Goal: Task Accomplishment & Management: Use online tool/utility

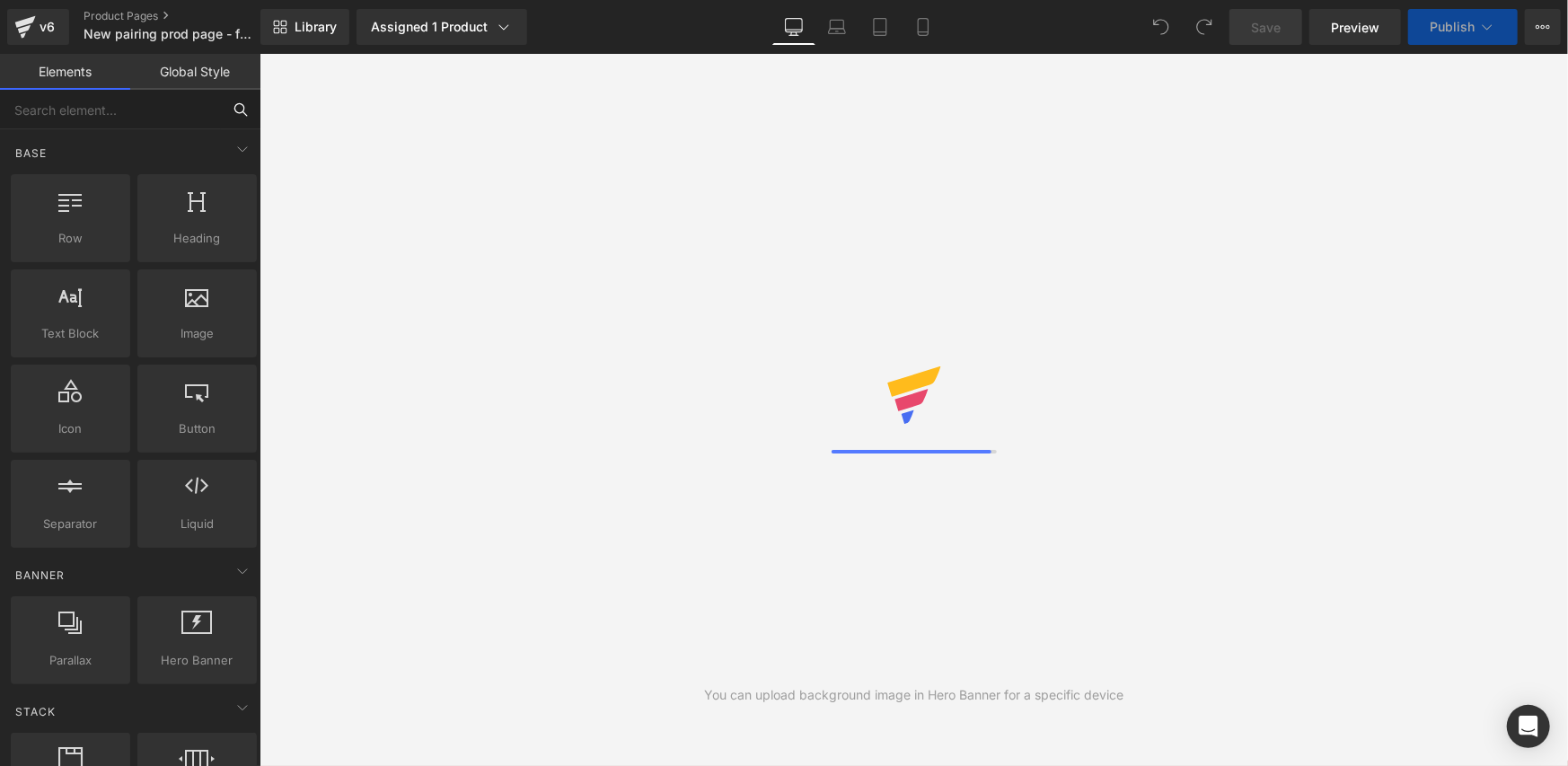
click at [135, 106] on input "text" at bounding box center [110, 109] width 221 height 39
type input "ali"
click at [265, 27] on link "Library" at bounding box center [304, 27] width 89 height 36
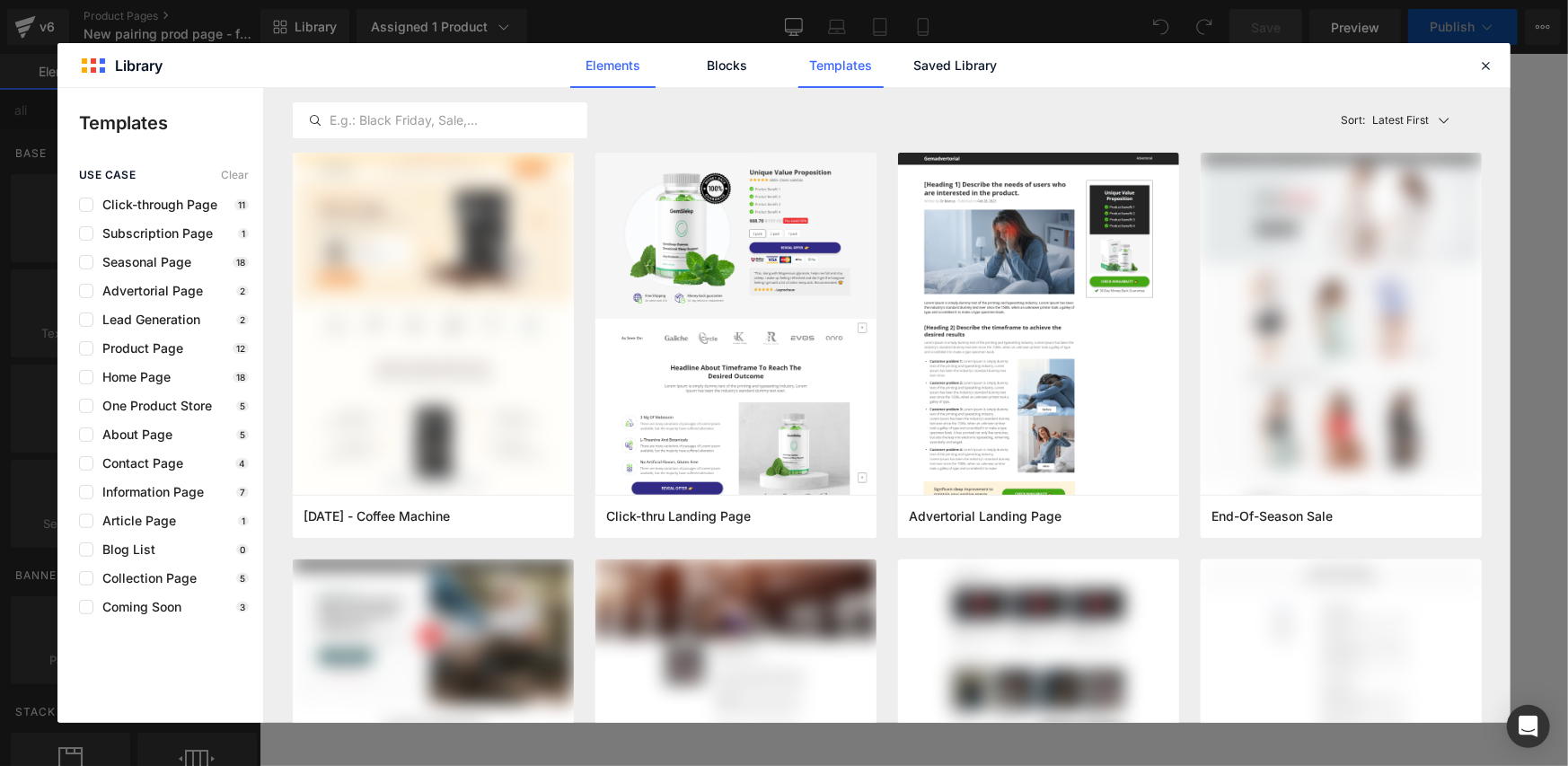
click at [799, 73] on link "Elements" at bounding box center [841, 65] width 85 height 45
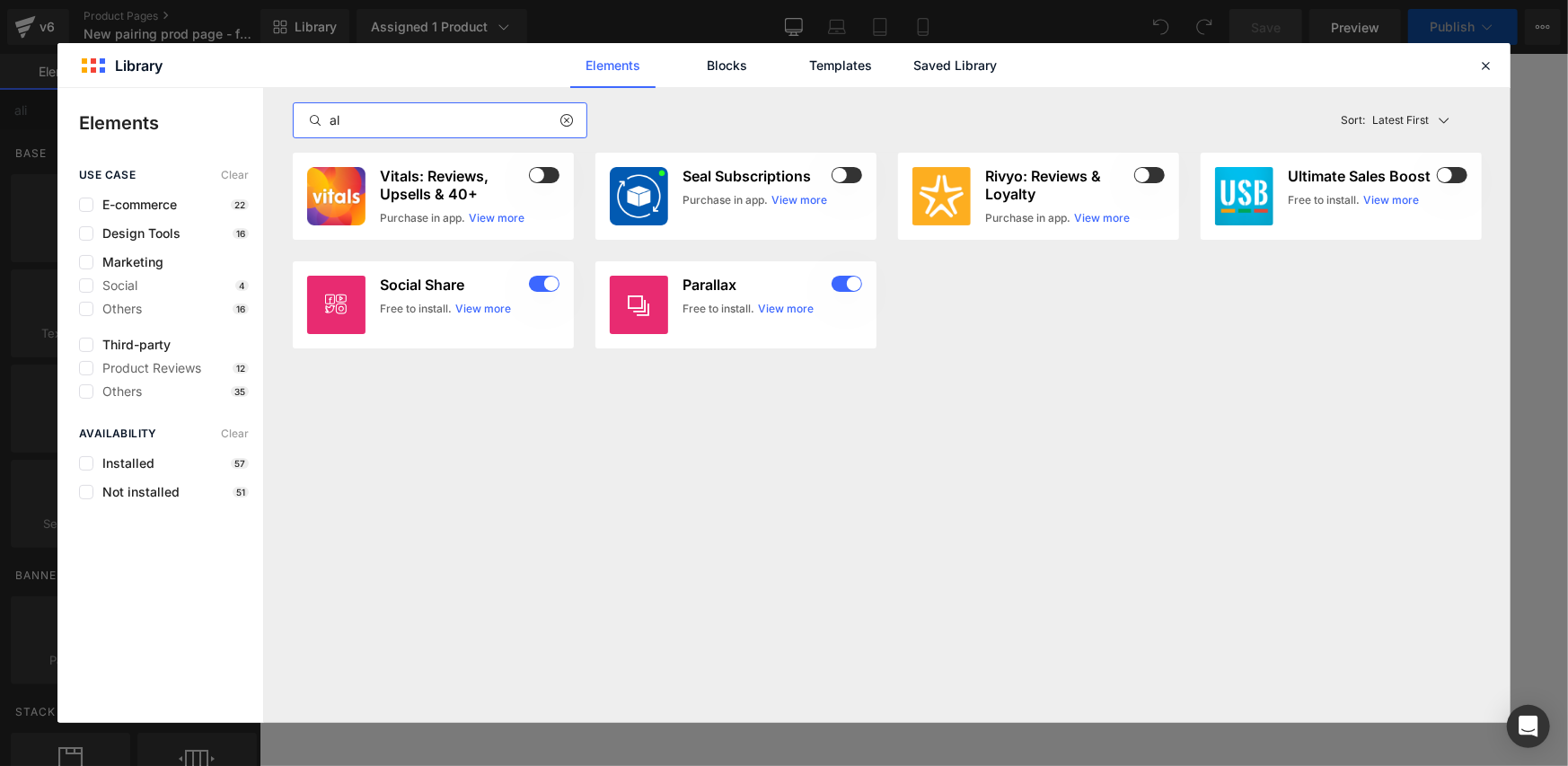
type input "a"
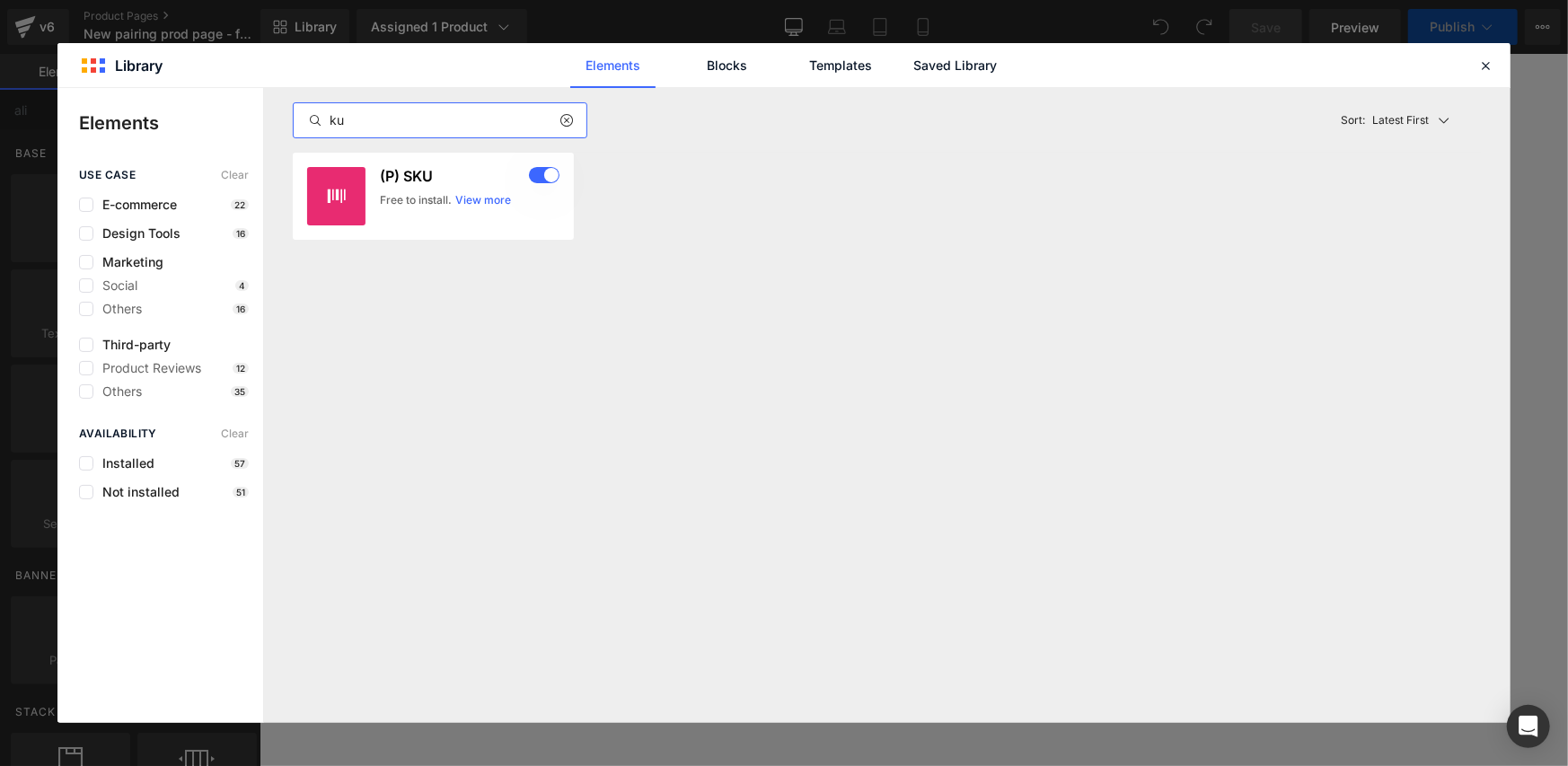
type input "k"
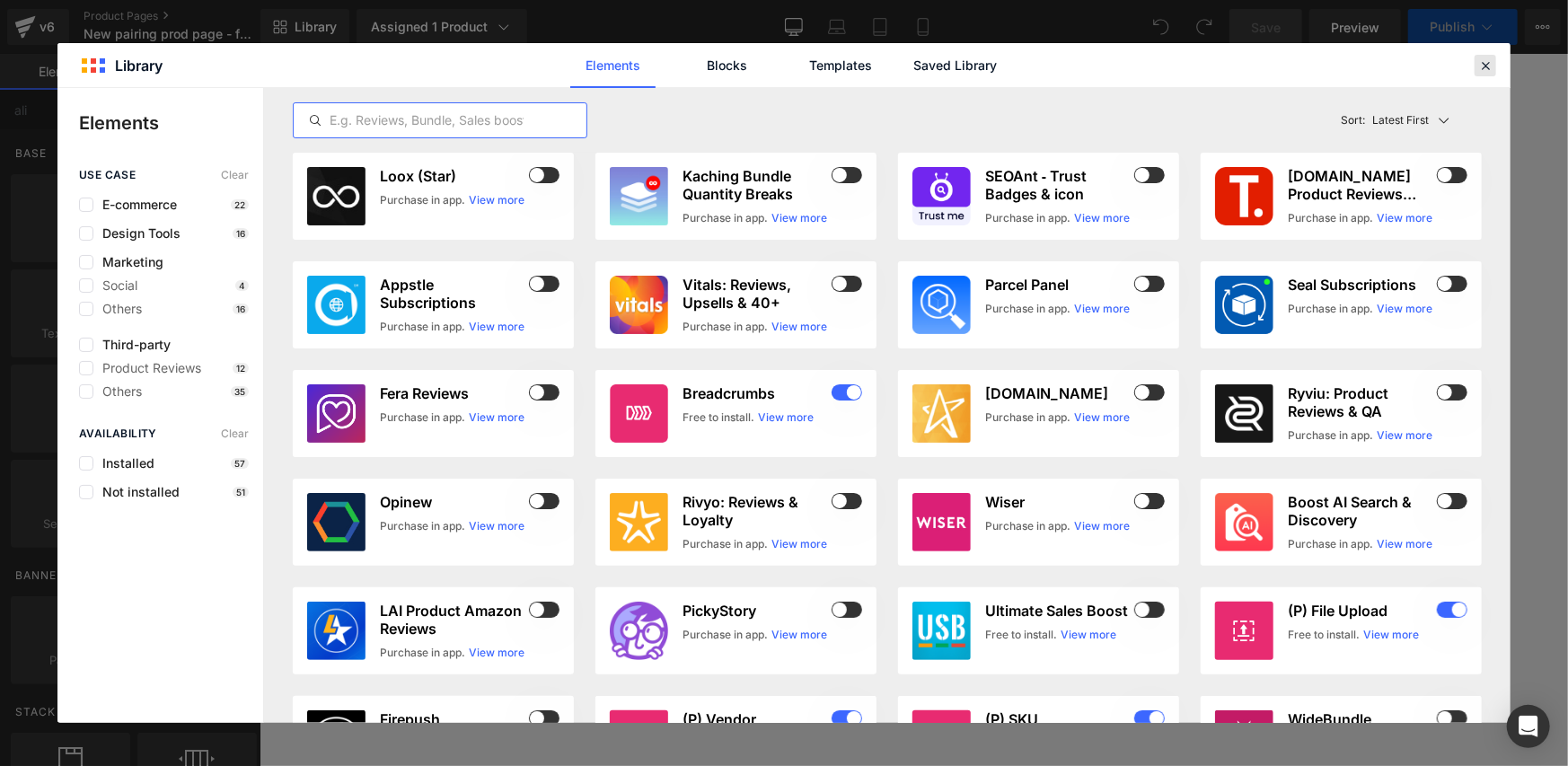
click at [1477, 63] on icon at bounding box center [1485, 66] width 17 height 17
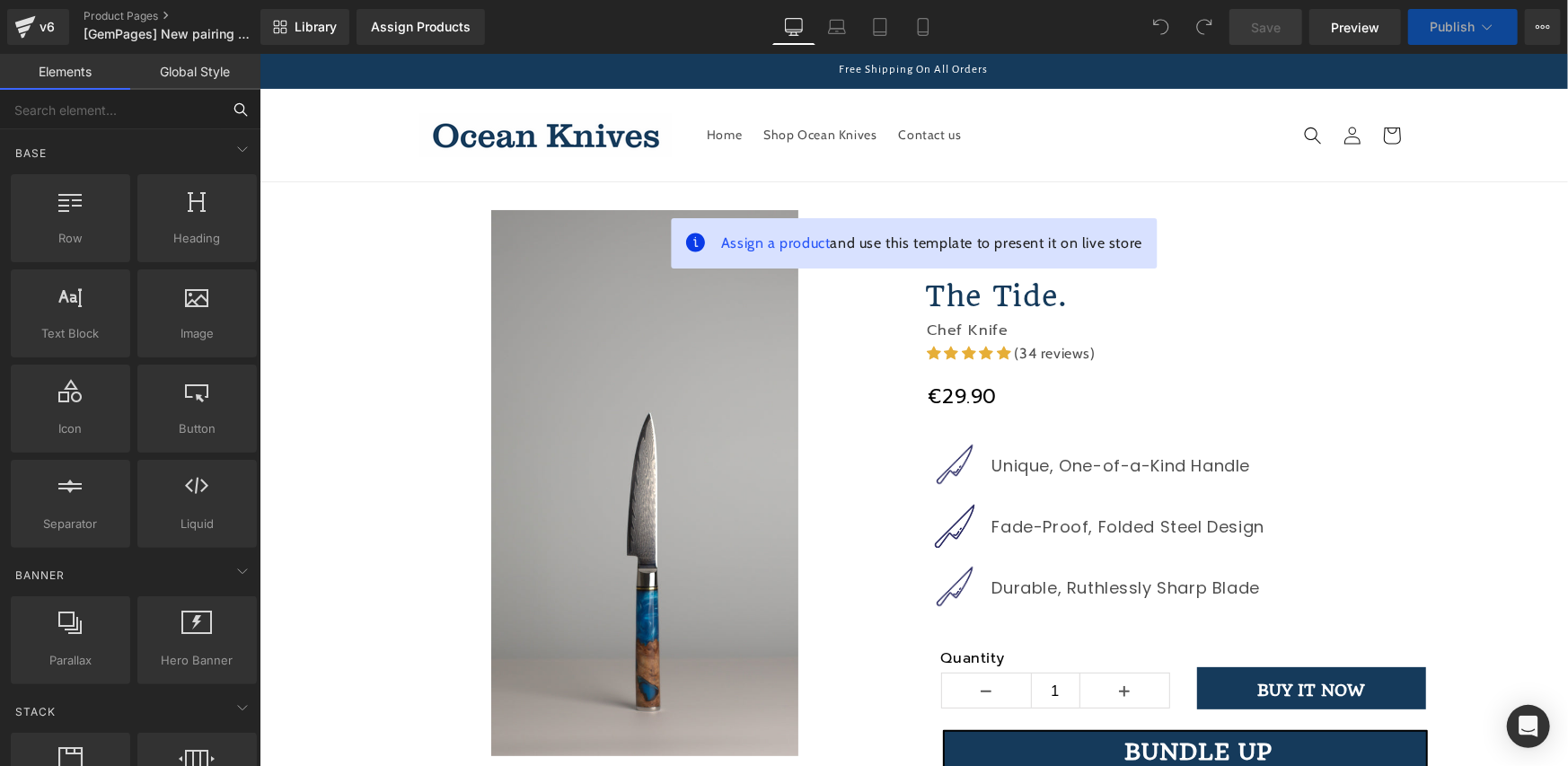
click at [80, 100] on input "text" at bounding box center [110, 109] width 221 height 39
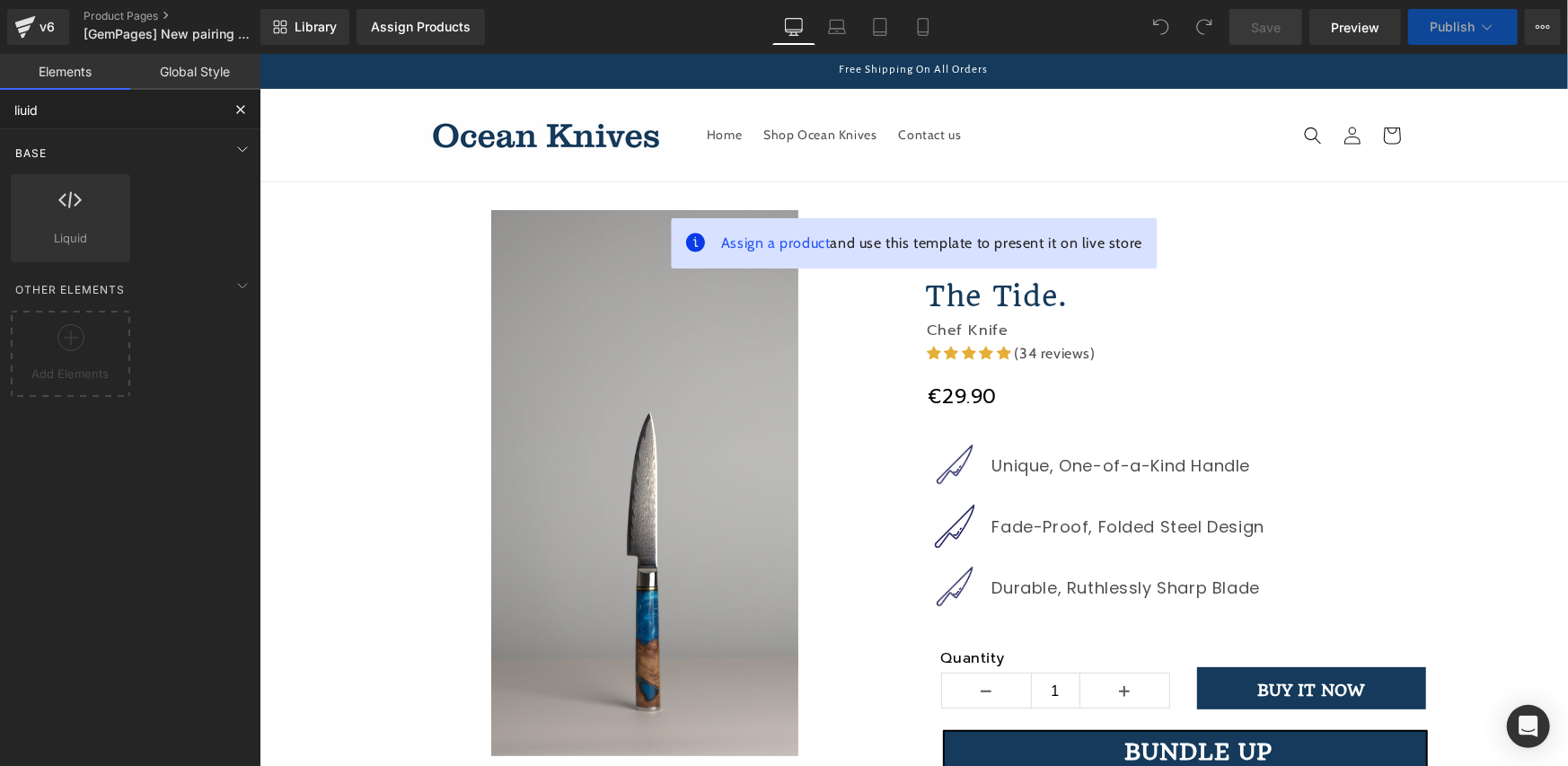
type input "liuid"
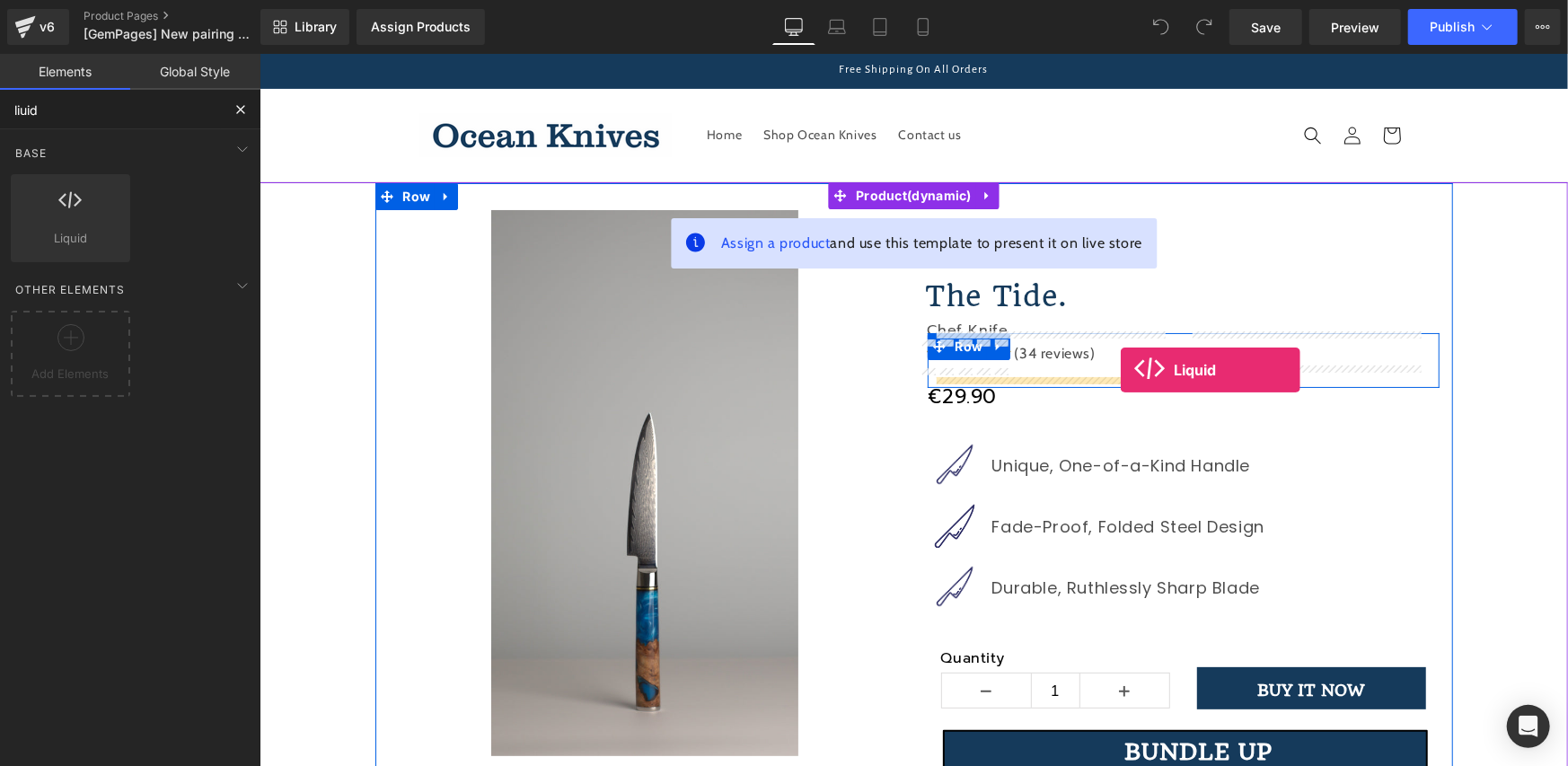
drag, startPoint x: 492, startPoint y: 305, endPoint x: 1120, endPoint y: 369, distance: 631.3
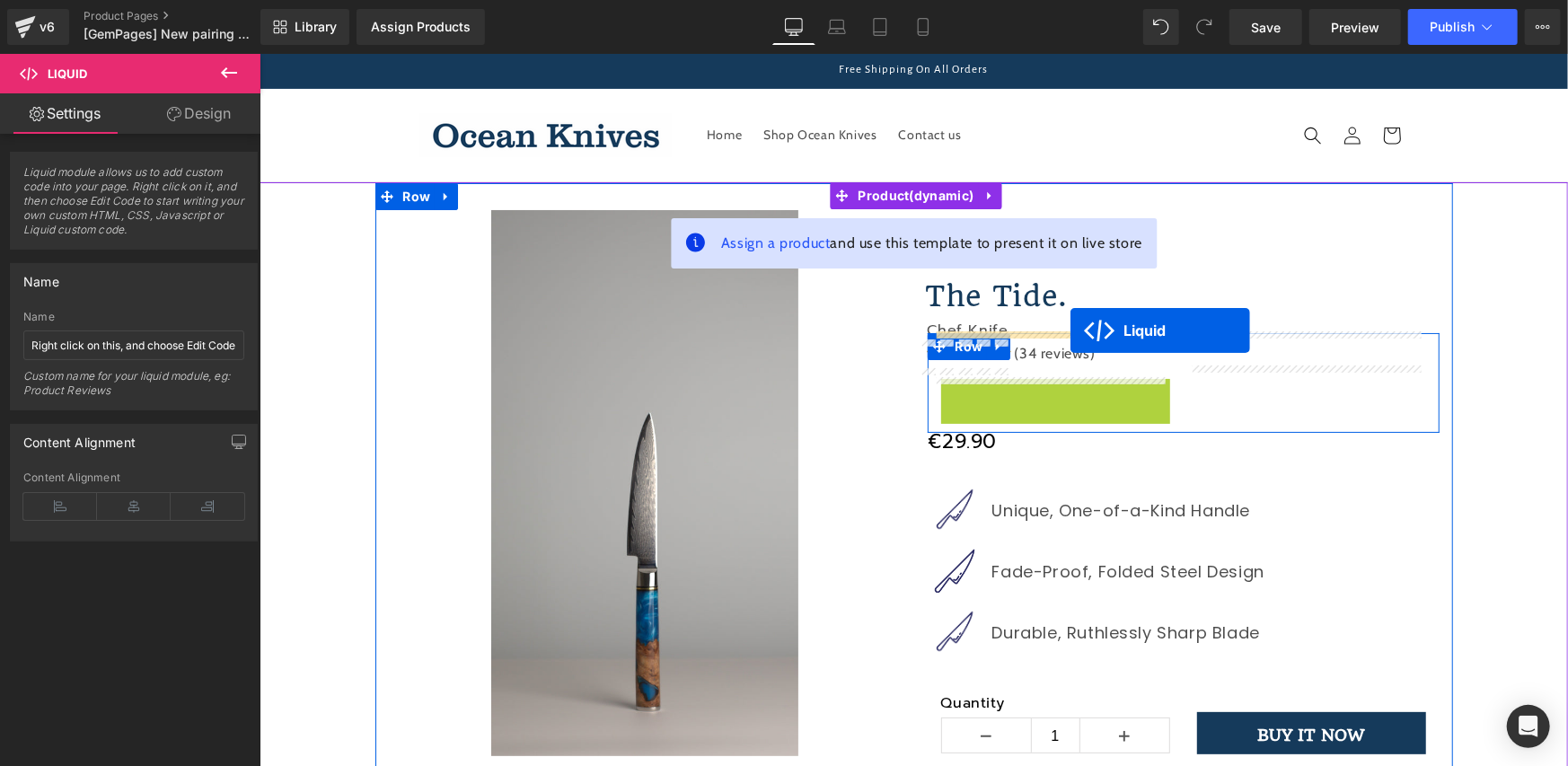
drag, startPoint x: 1010, startPoint y: 390, endPoint x: 1071, endPoint y: 329, distance: 86.3
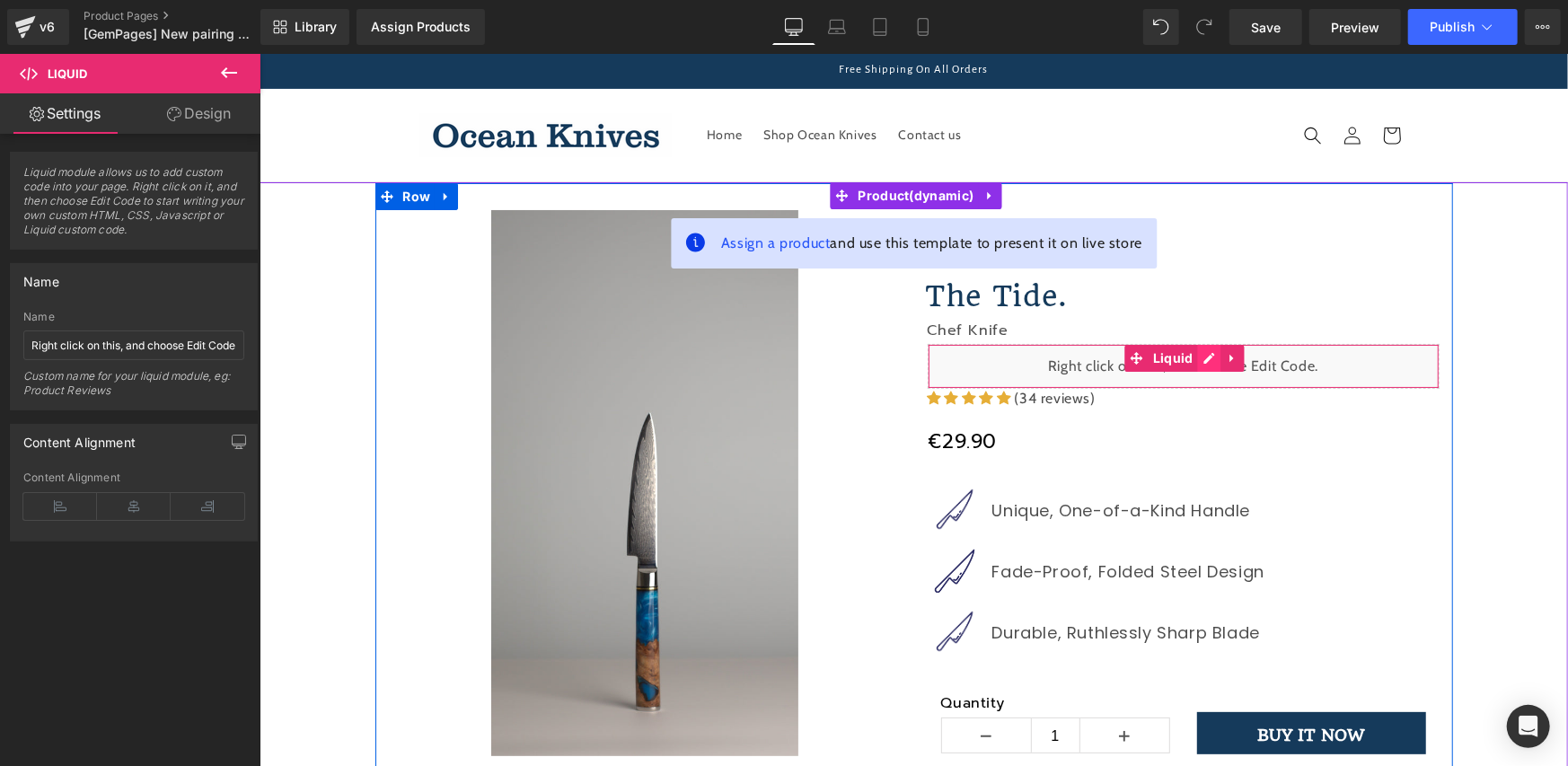
click at [1203, 357] on div "Liquid" at bounding box center [1183, 365] width 512 height 45
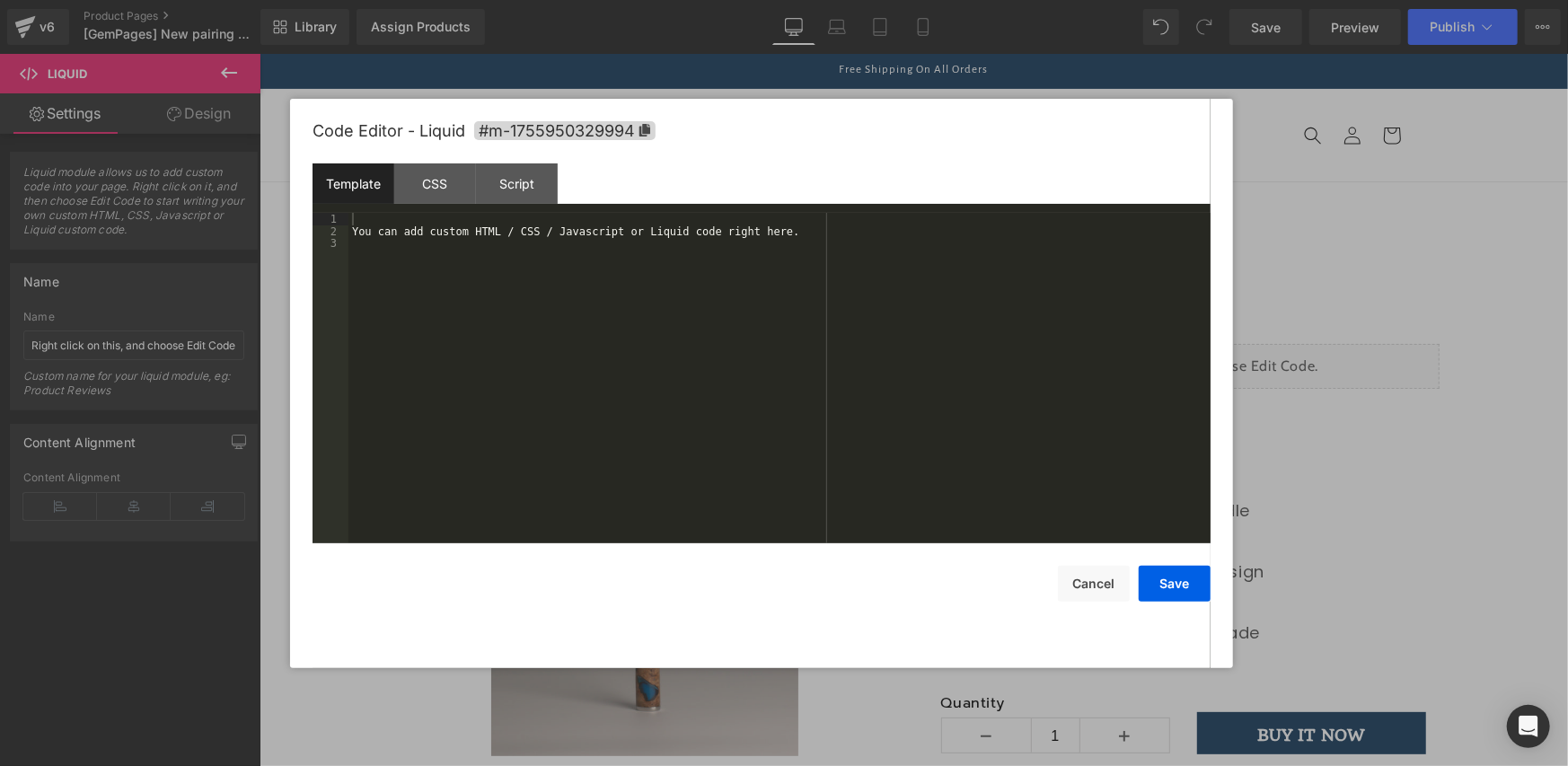
click at [609, 251] on div "You can add custom HTML / CSS / Javascript or Liquid code right here." at bounding box center [779, 390] width 862 height 355
click at [1176, 581] on button "Save" at bounding box center [1175, 583] width 72 height 36
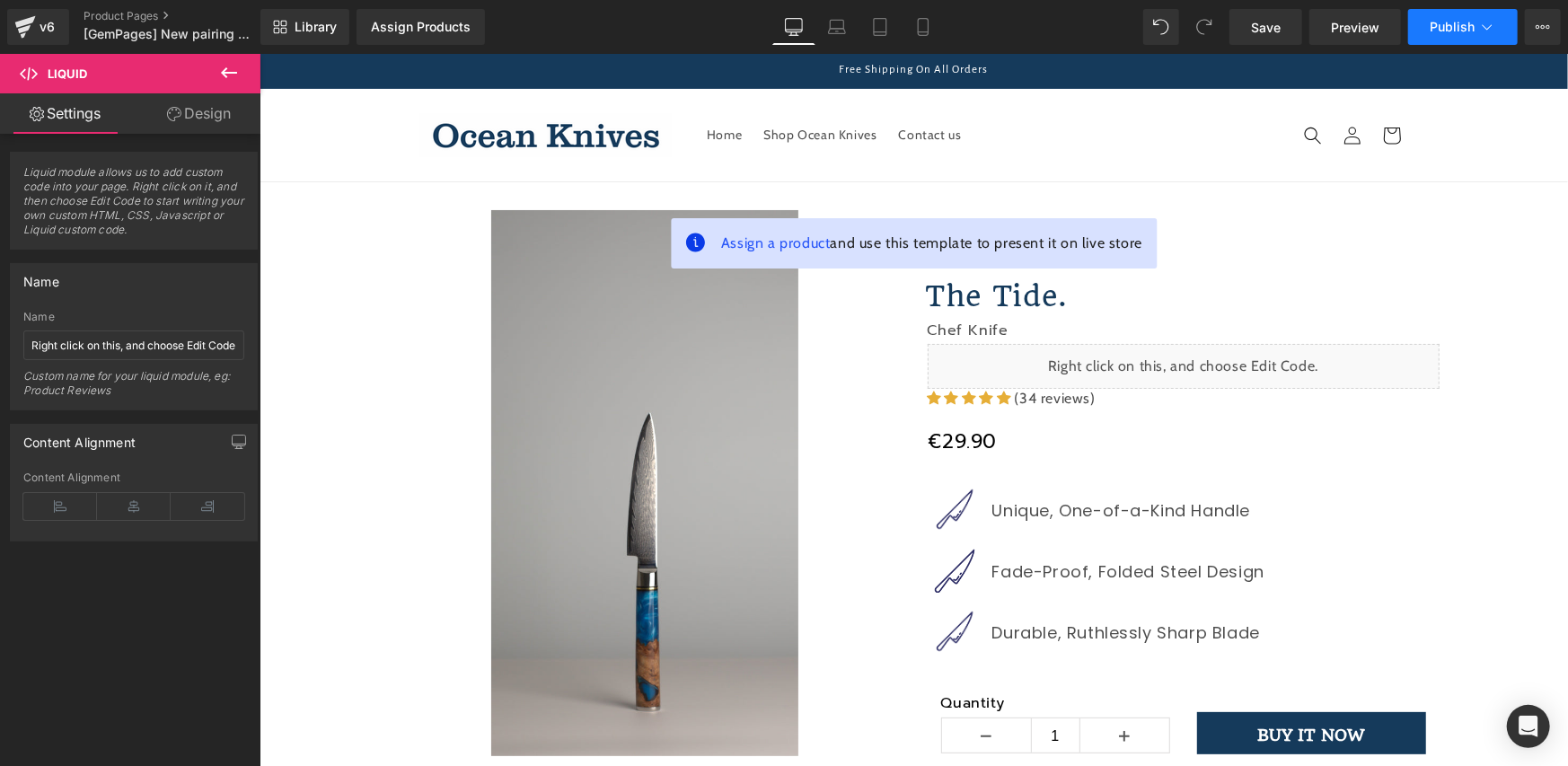
click at [1428, 28] on button "Publish" at bounding box center [1462, 27] width 109 height 36
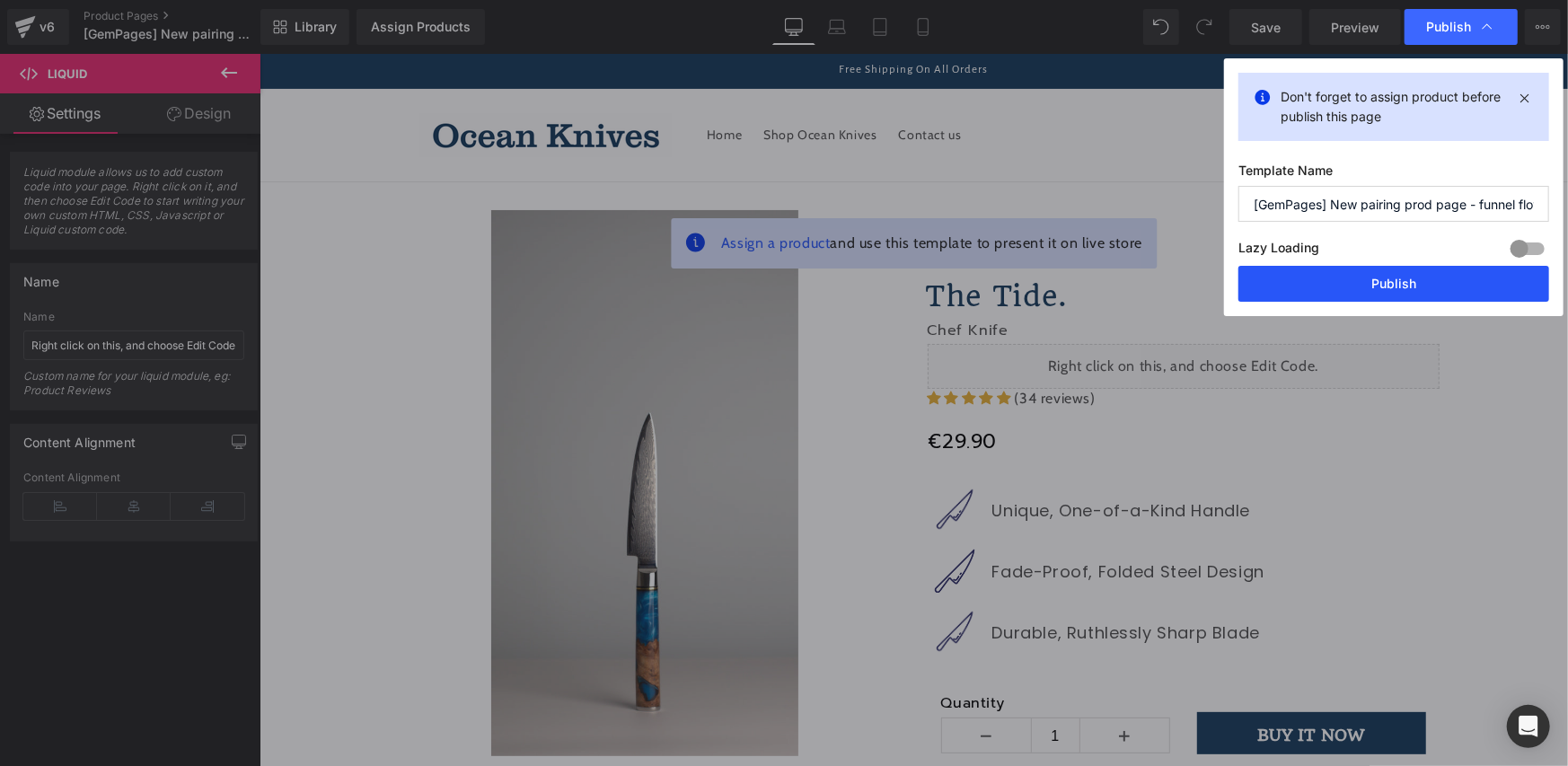
click at [1315, 281] on button "Publish" at bounding box center [1393, 283] width 311 height 36
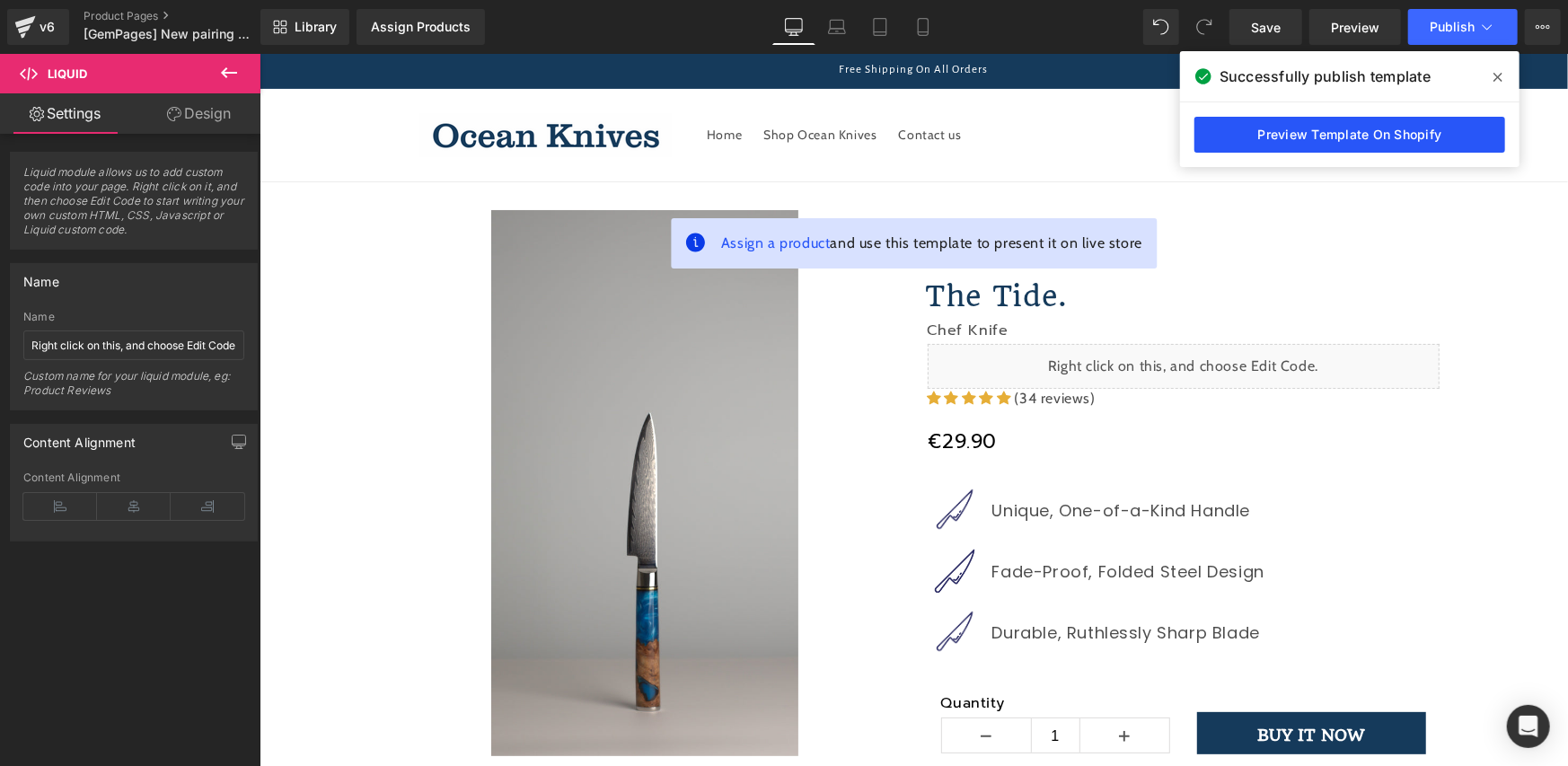
click at [1347, 146] on link "Preview Template On Shopify" at bounding box center [1349, 134] width 311 height 36
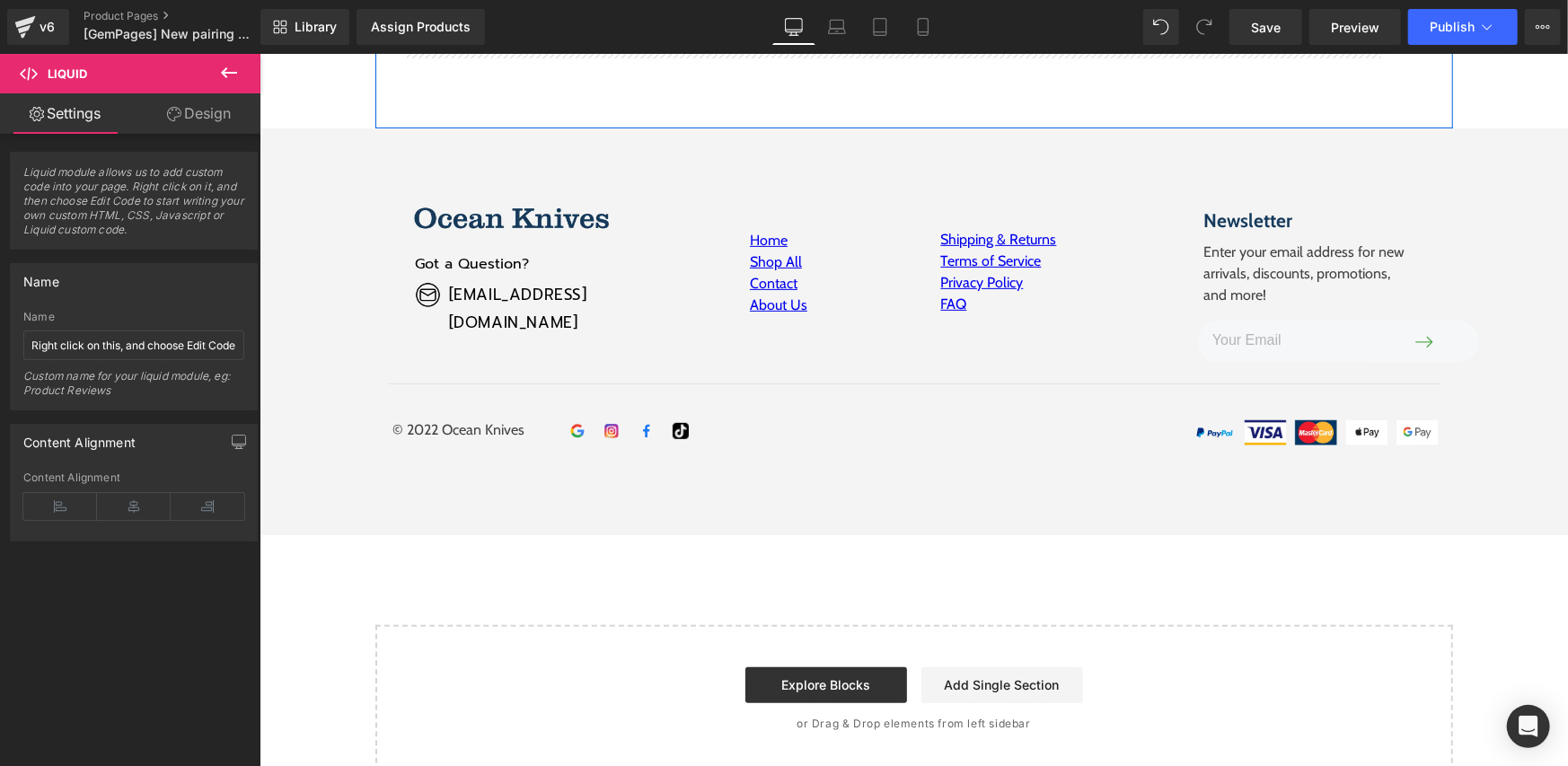
scroll to position [8701, 0]
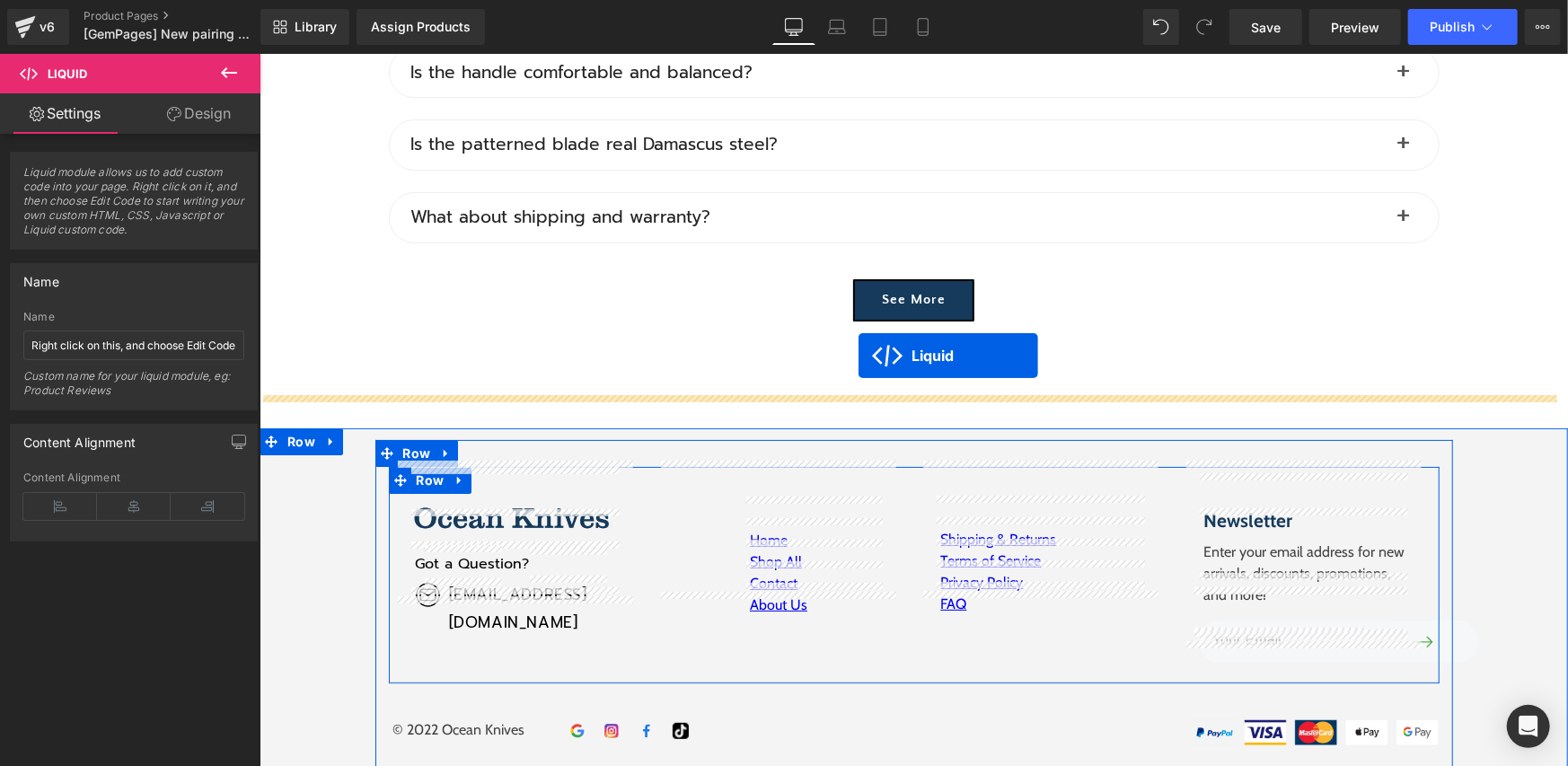
drag, startPoint x: 1121, startPoint y: 355, endPoint x: 857, endPoint y: 354, distance: 264.0
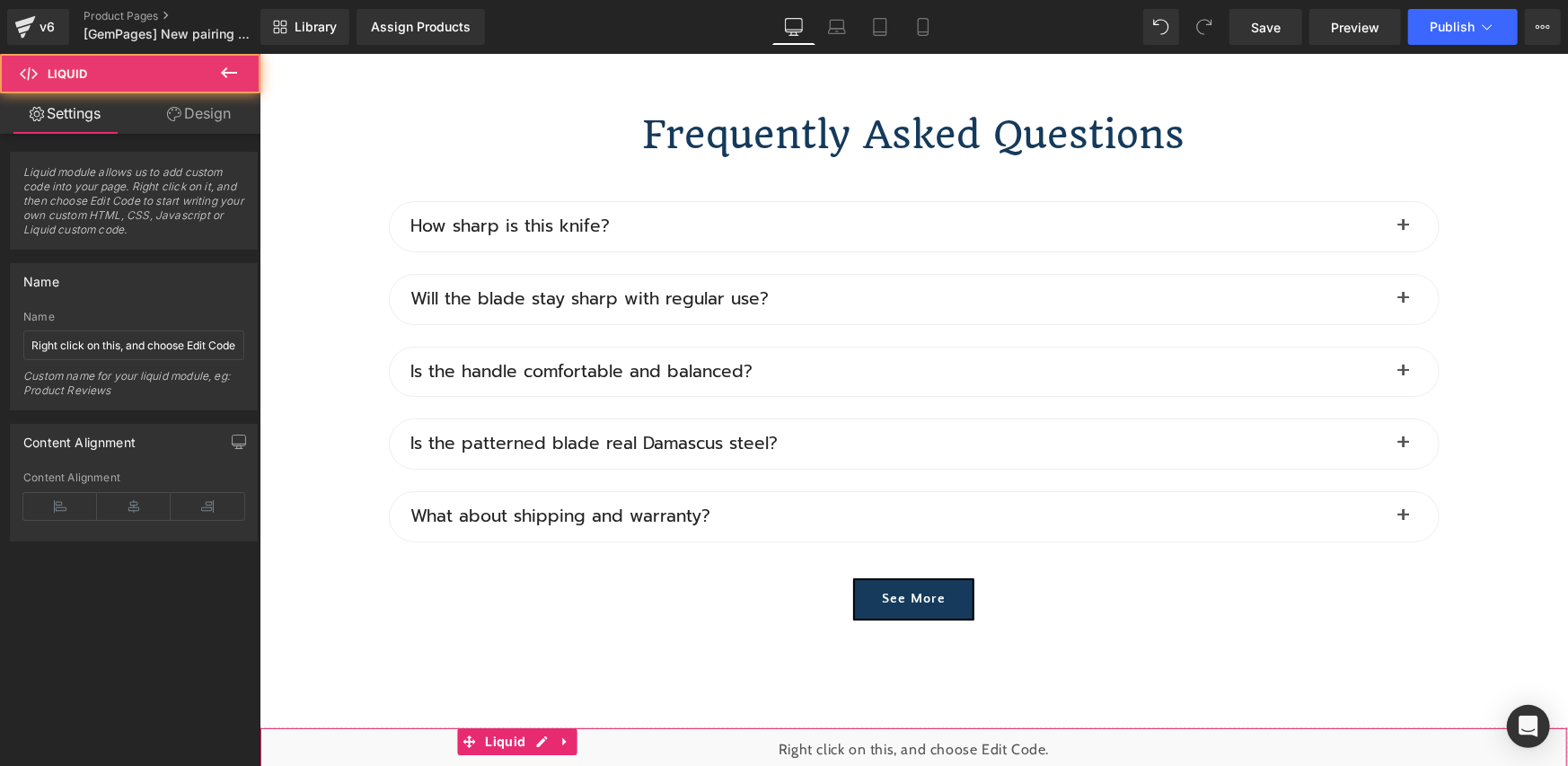
scroll to position [8656, 0]
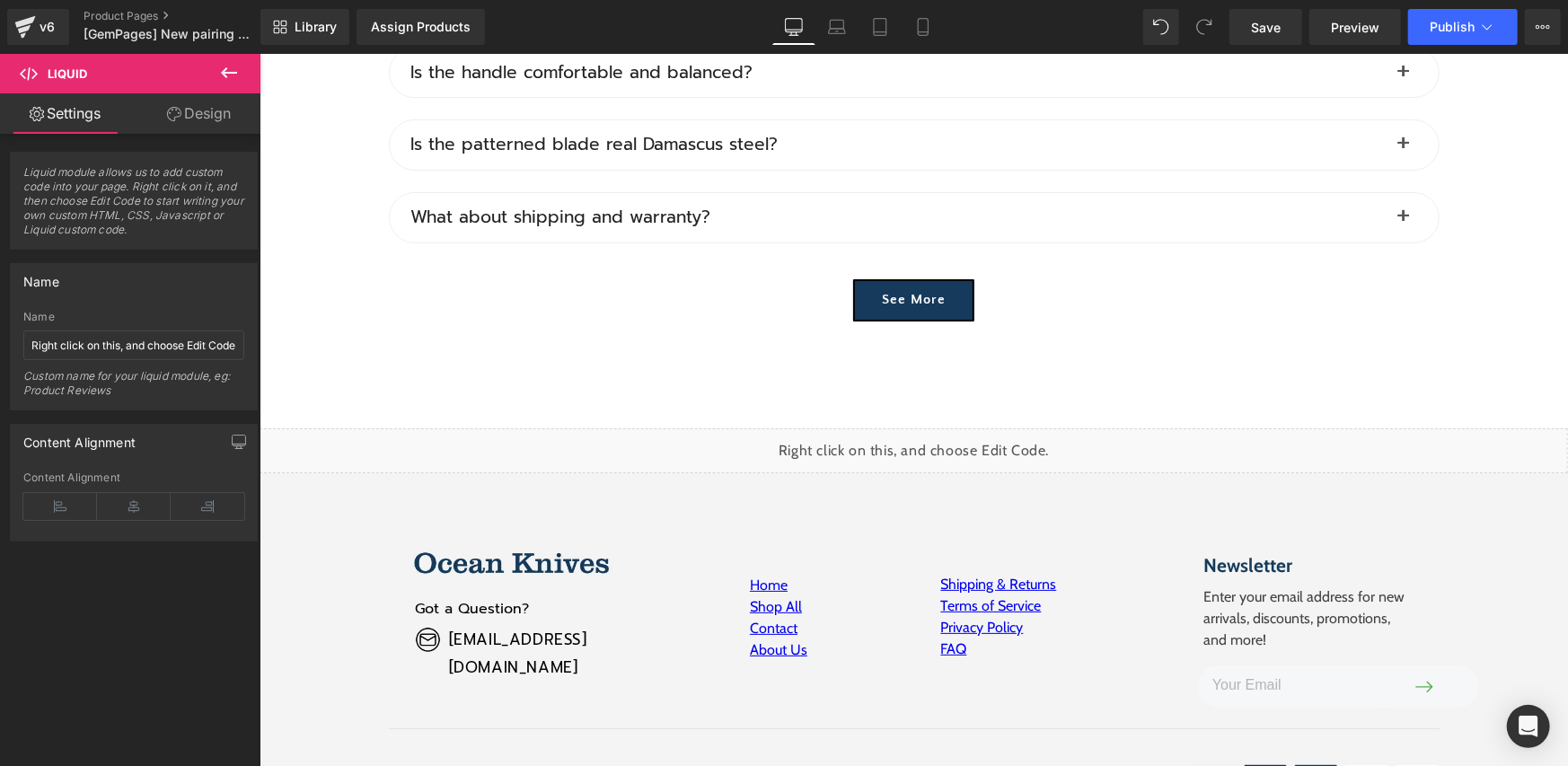
click at [275, 427] on div "Liquid" at bounding box center [912, 450] width 1309 height 45
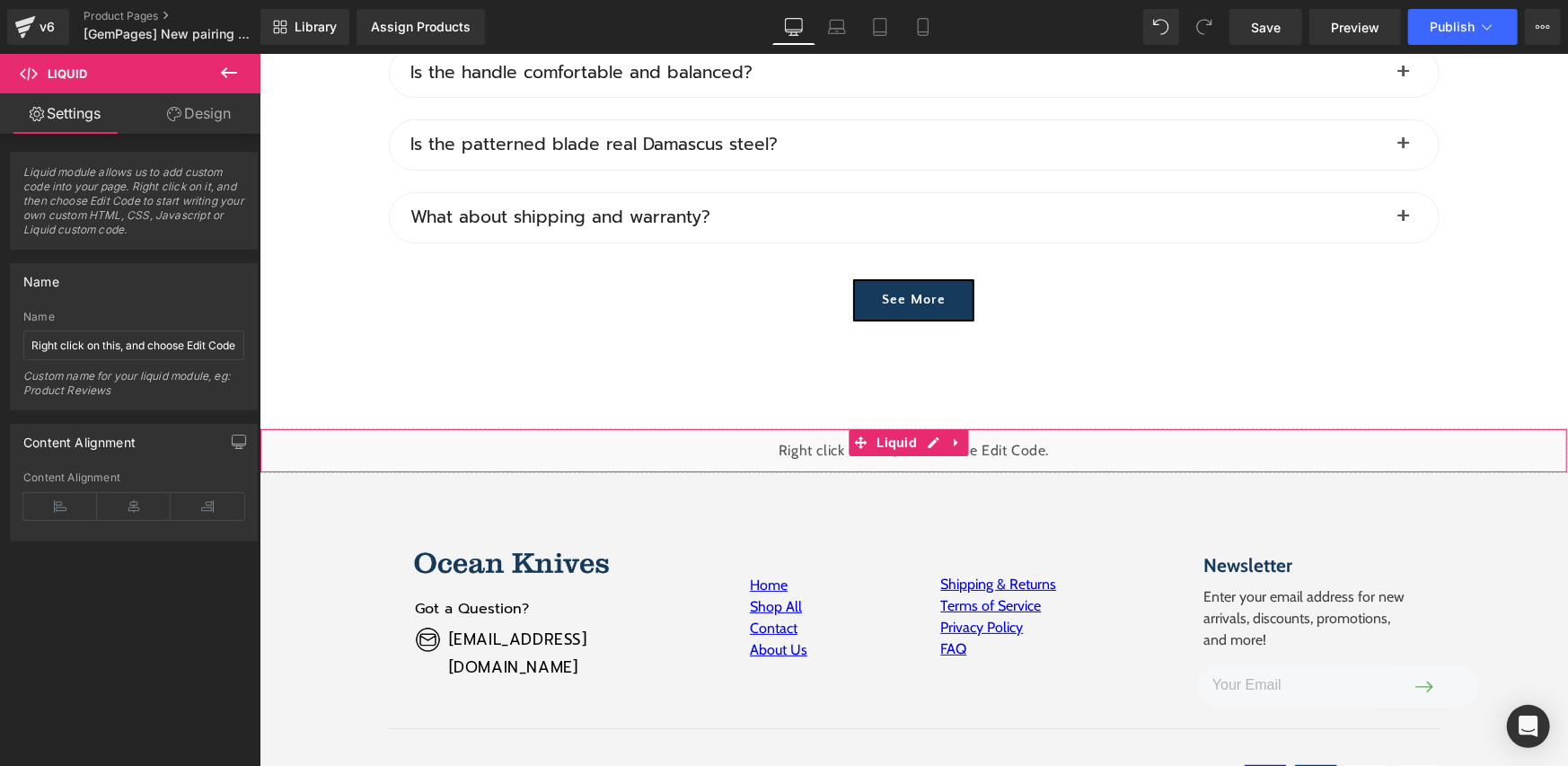
click at [219, 62] on icon at bounding box center [229, 73] width 22 height 22
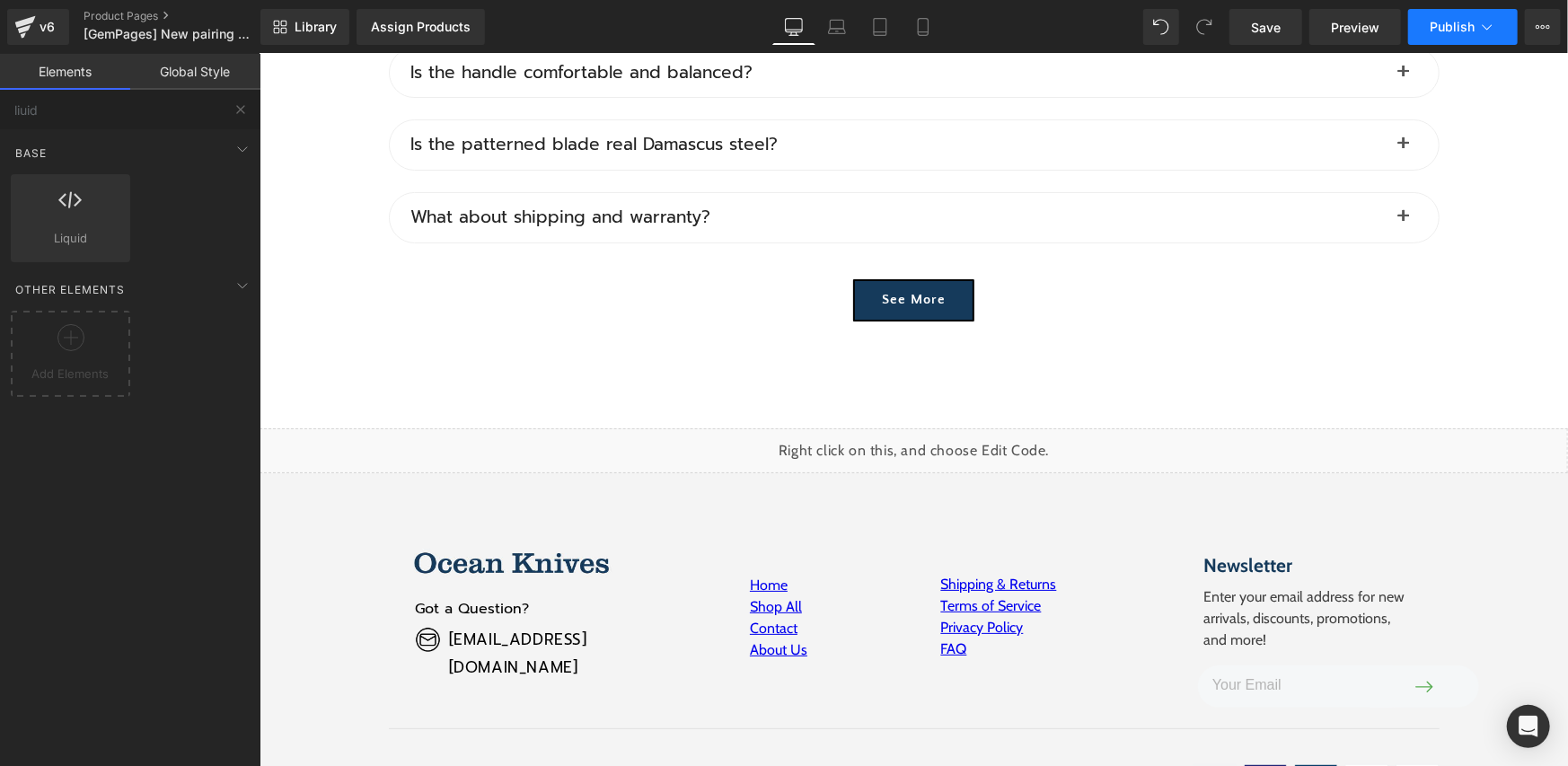
click at [1471, 32] on span "Publish" at bounding box center [1452, 28] width 45 height 15
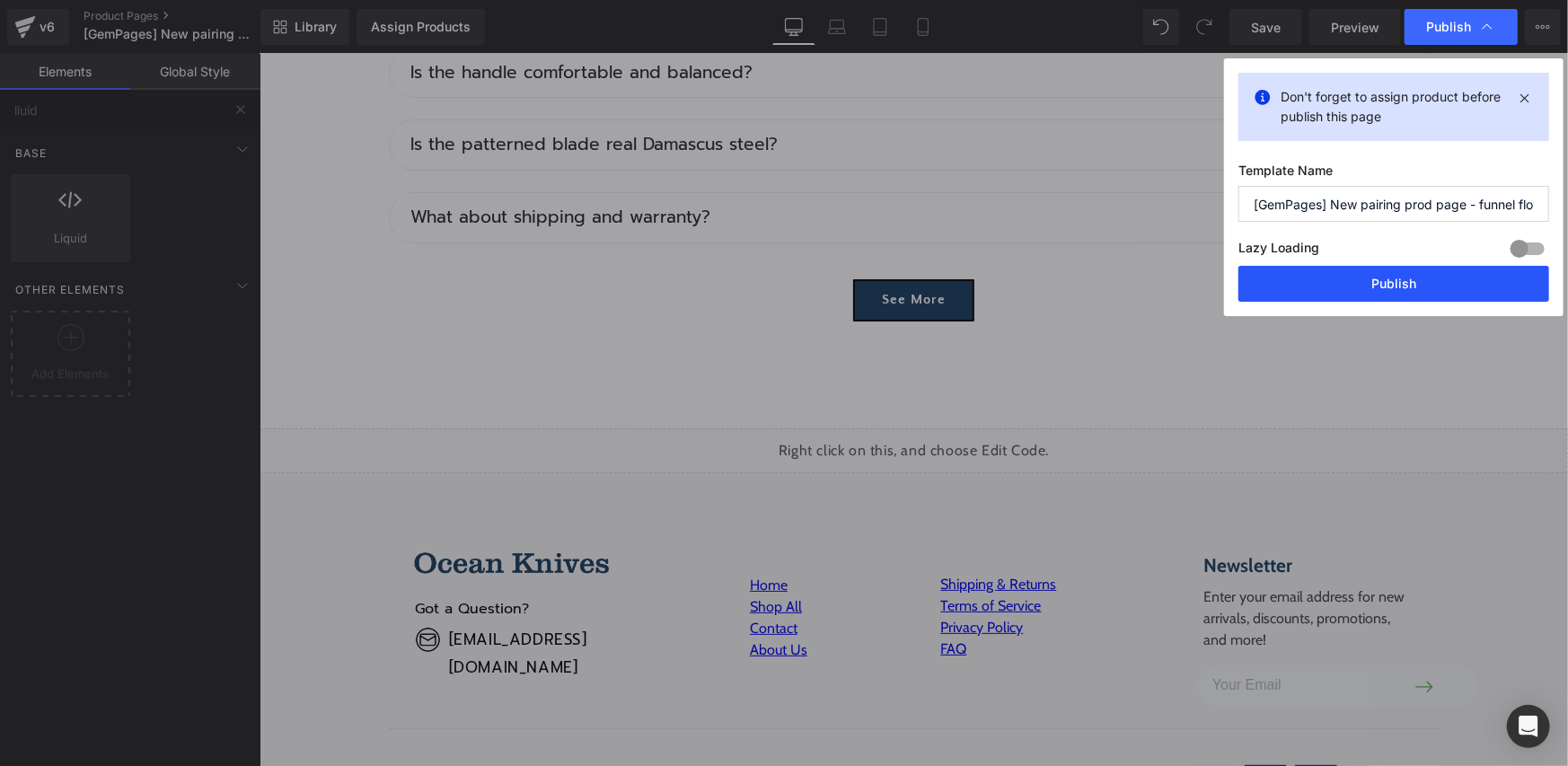
click at [1280, 286] on button "Publish" at bounding box center [1393, 283] width 311 height 36
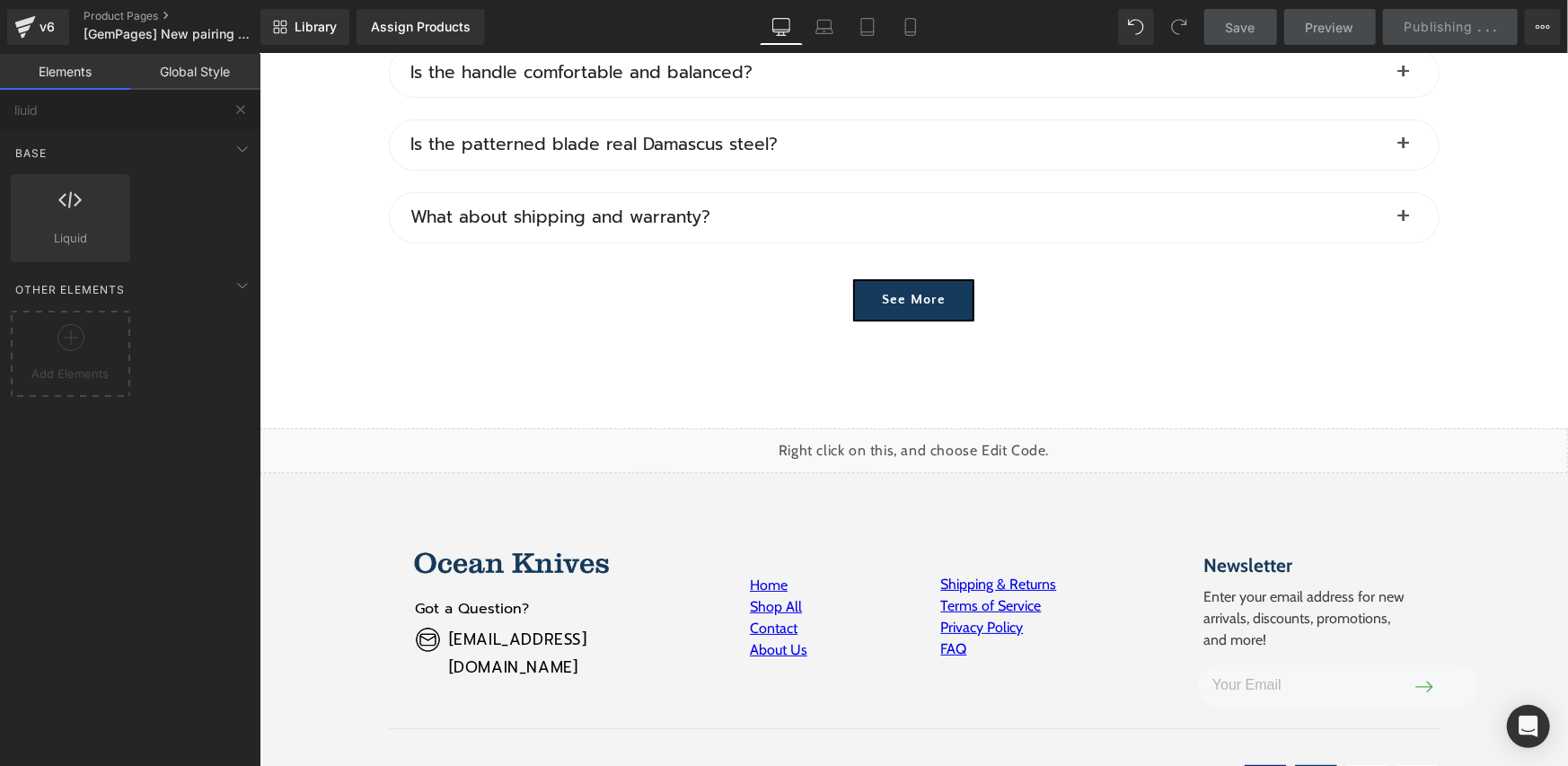
click at [760, 431] on div "Liquid" at bounding box center [912, 450] width 1309 height 45
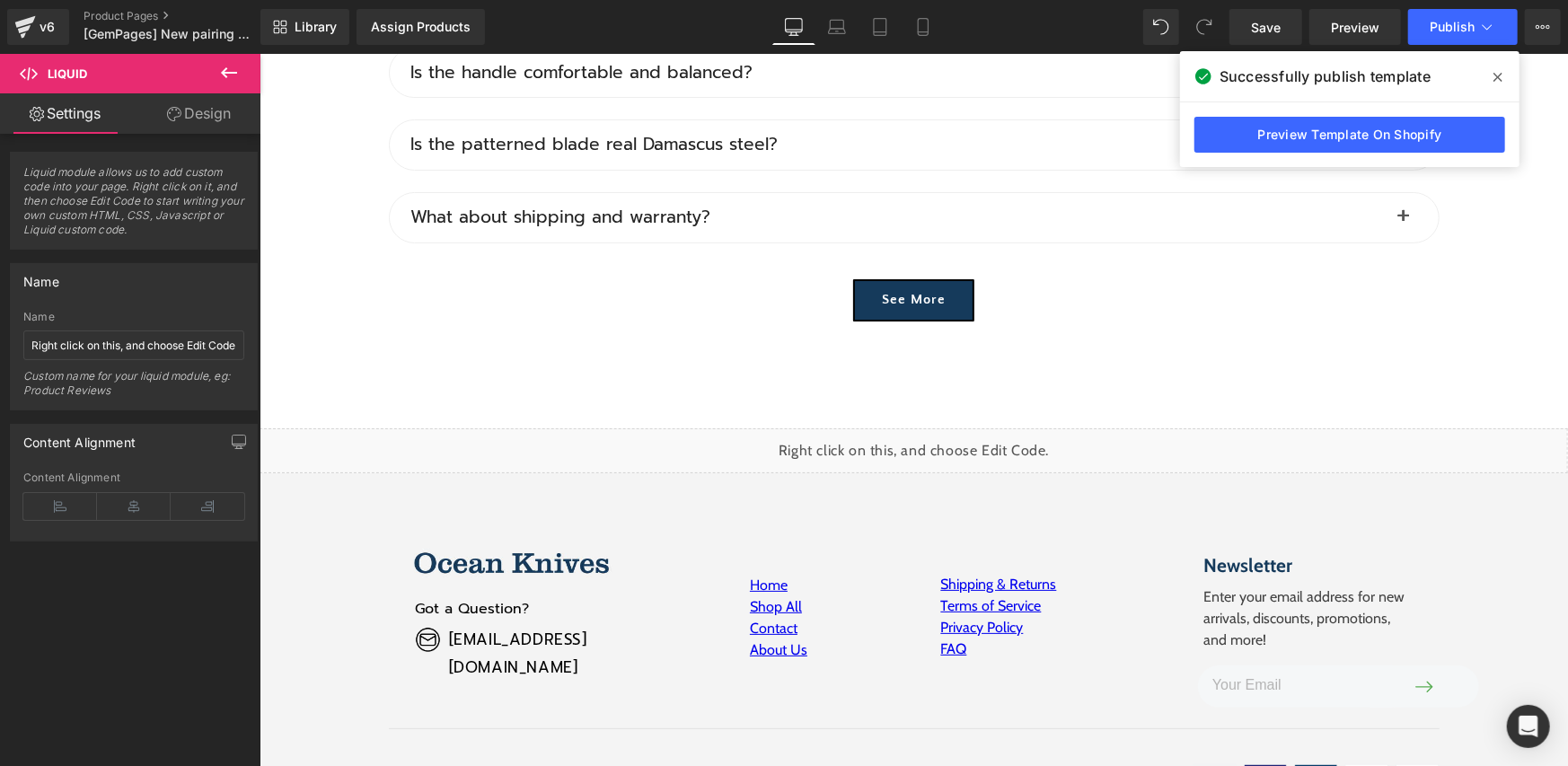
click at [1500, 72] on icon at bounding box center [1497, 77] width 9 height 9
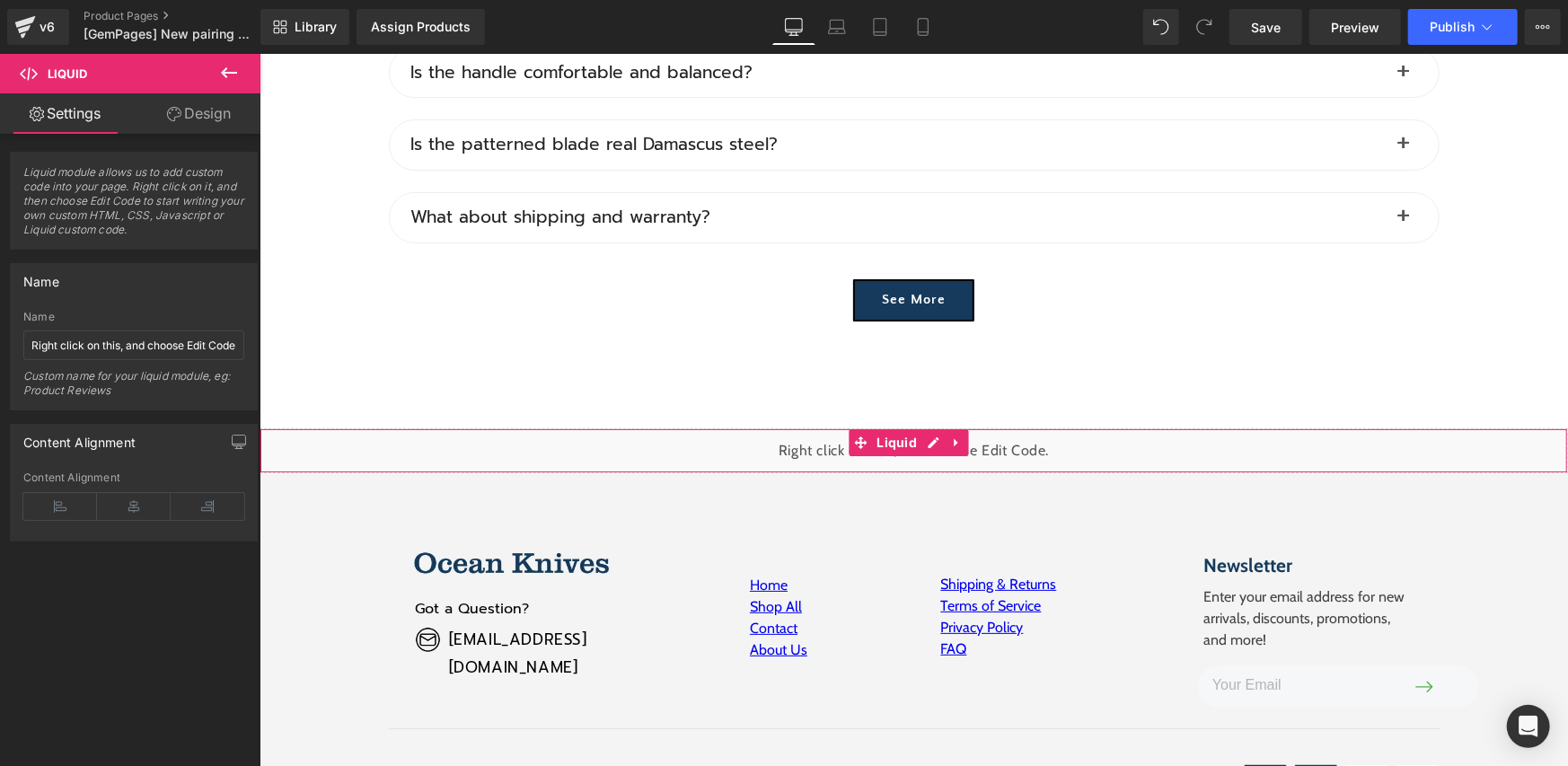
click at [690, 427] on div "Liquid" at bounding box center [912, 450] width 1309 height 45
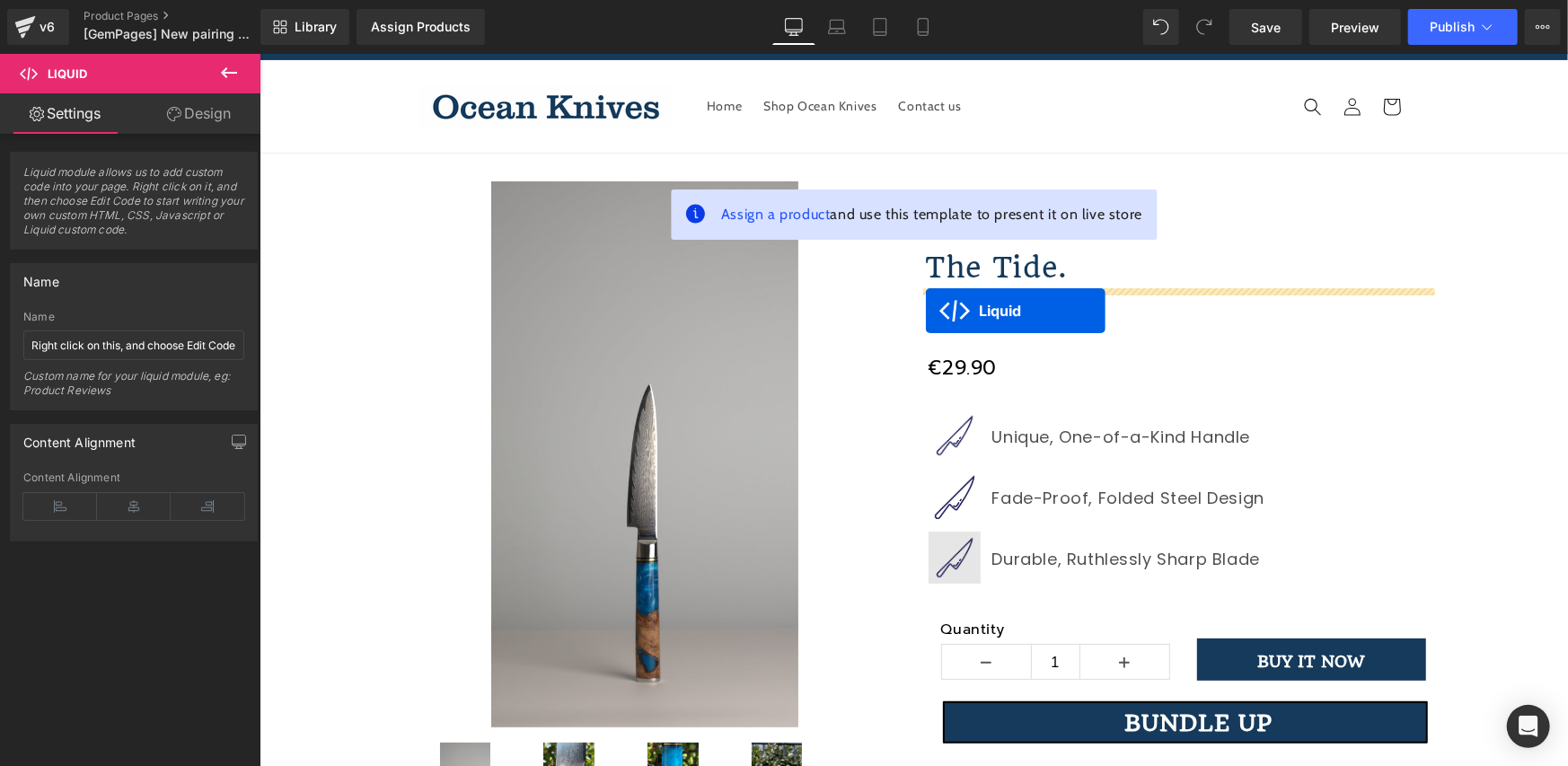
scroll to position [0, 0]
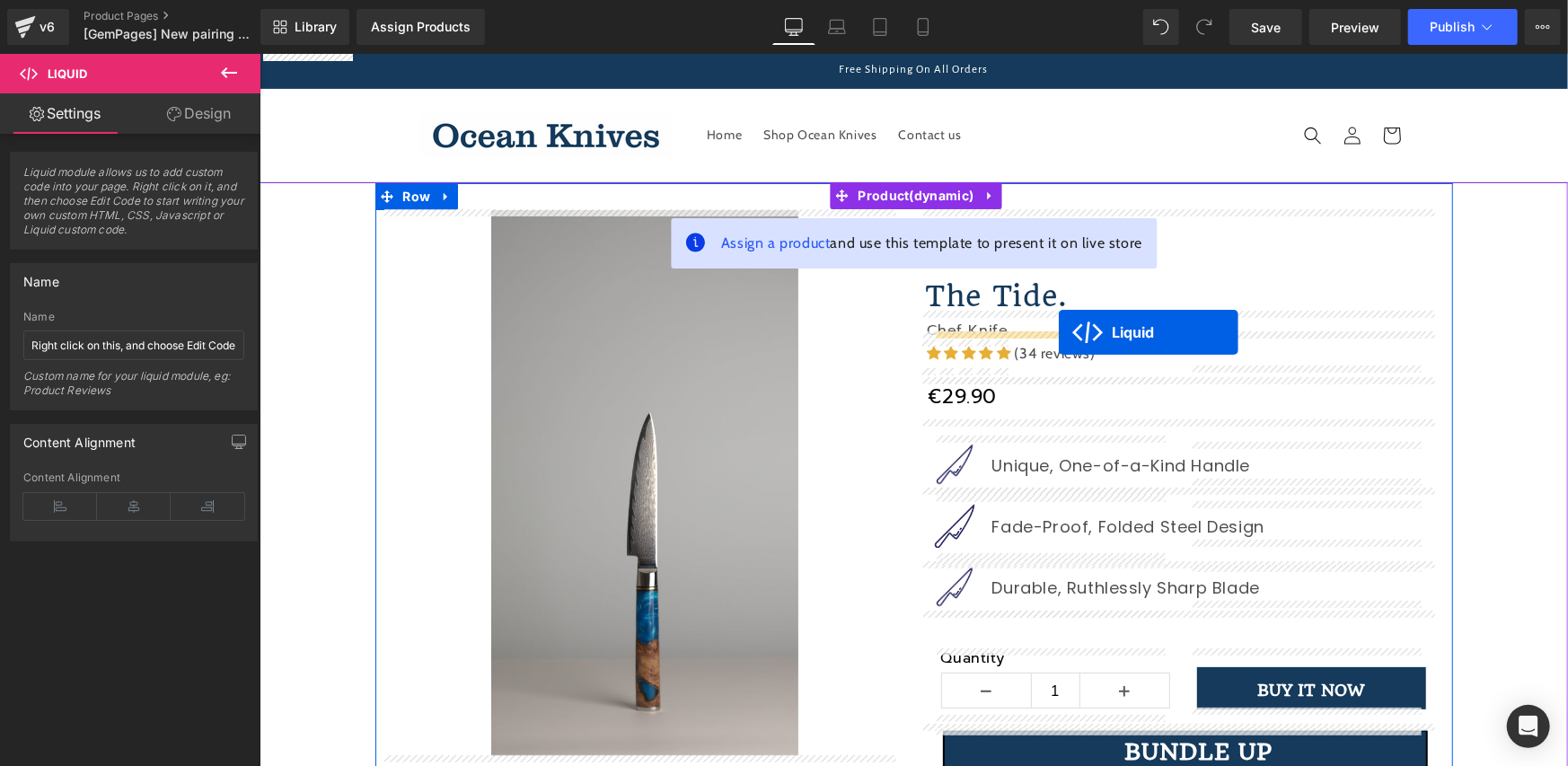
drag, startPoint x: 864, startPoint y: 407, endPoint x: 1058, endPoint y: 331, distance: 208.4
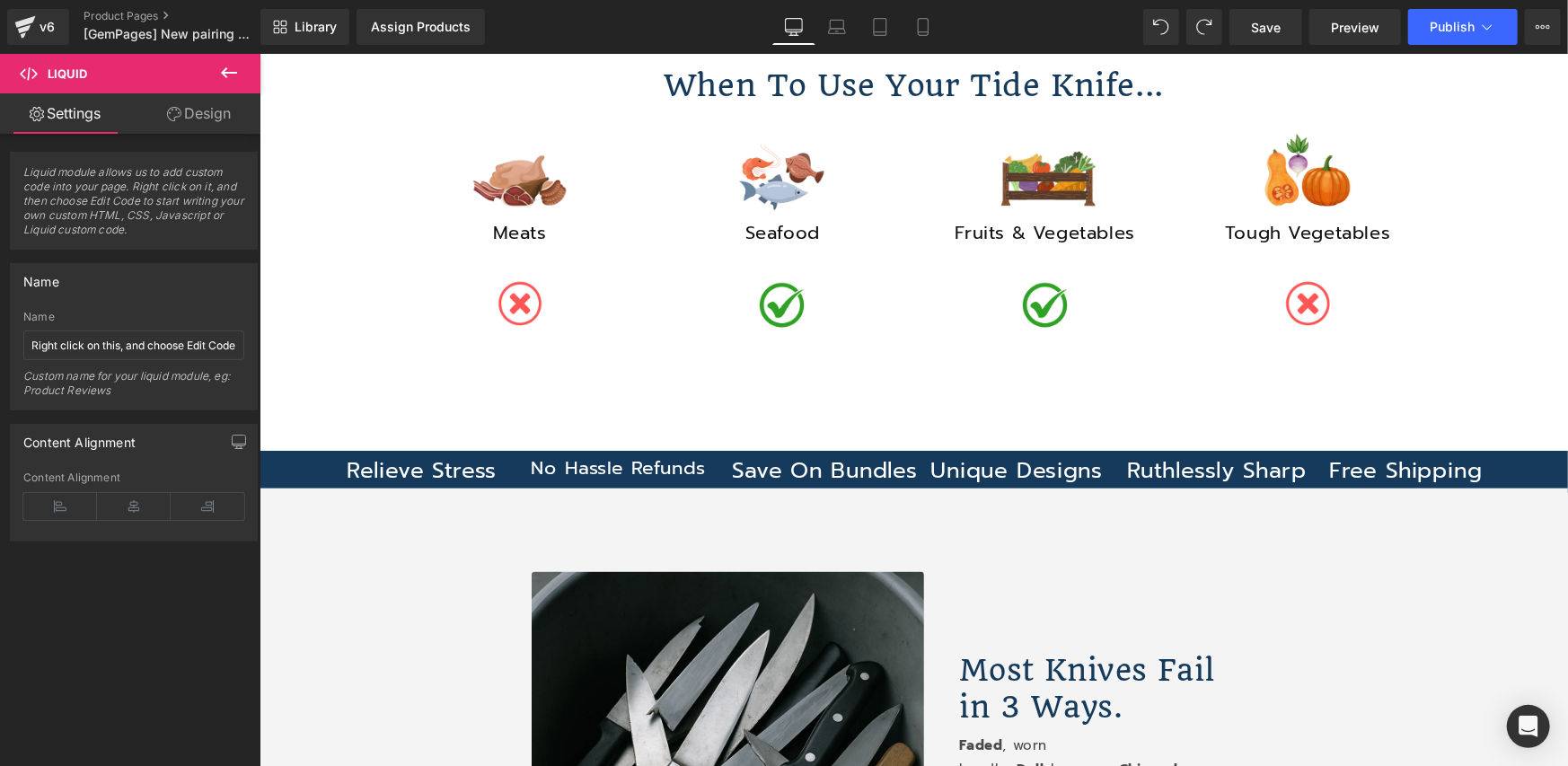
scroll to position [317, 0]
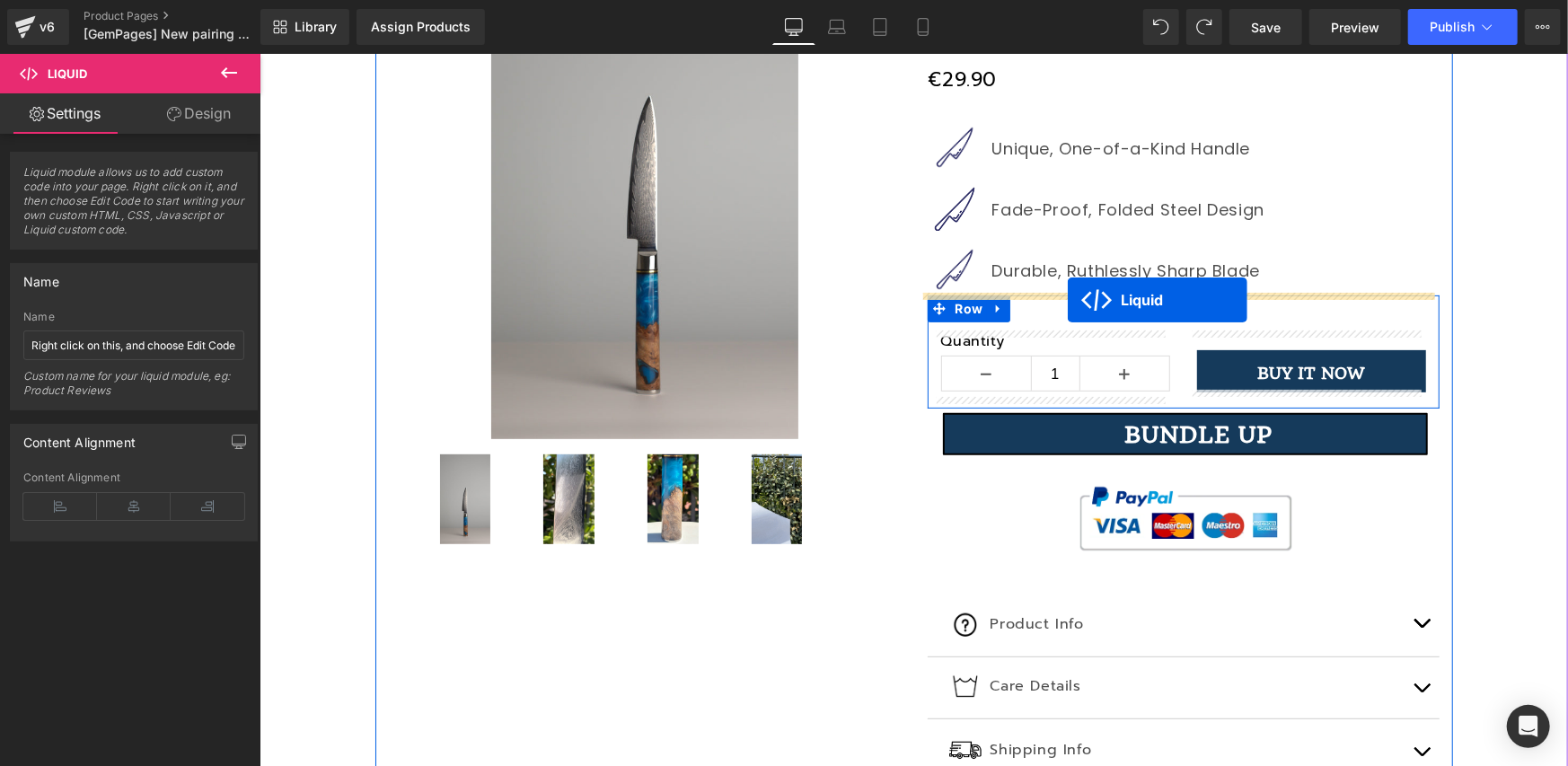
drag, startPoint x: 860, startPoint y: 367, endPoint x: 1066, endPoint y: 299, distance: 216.9
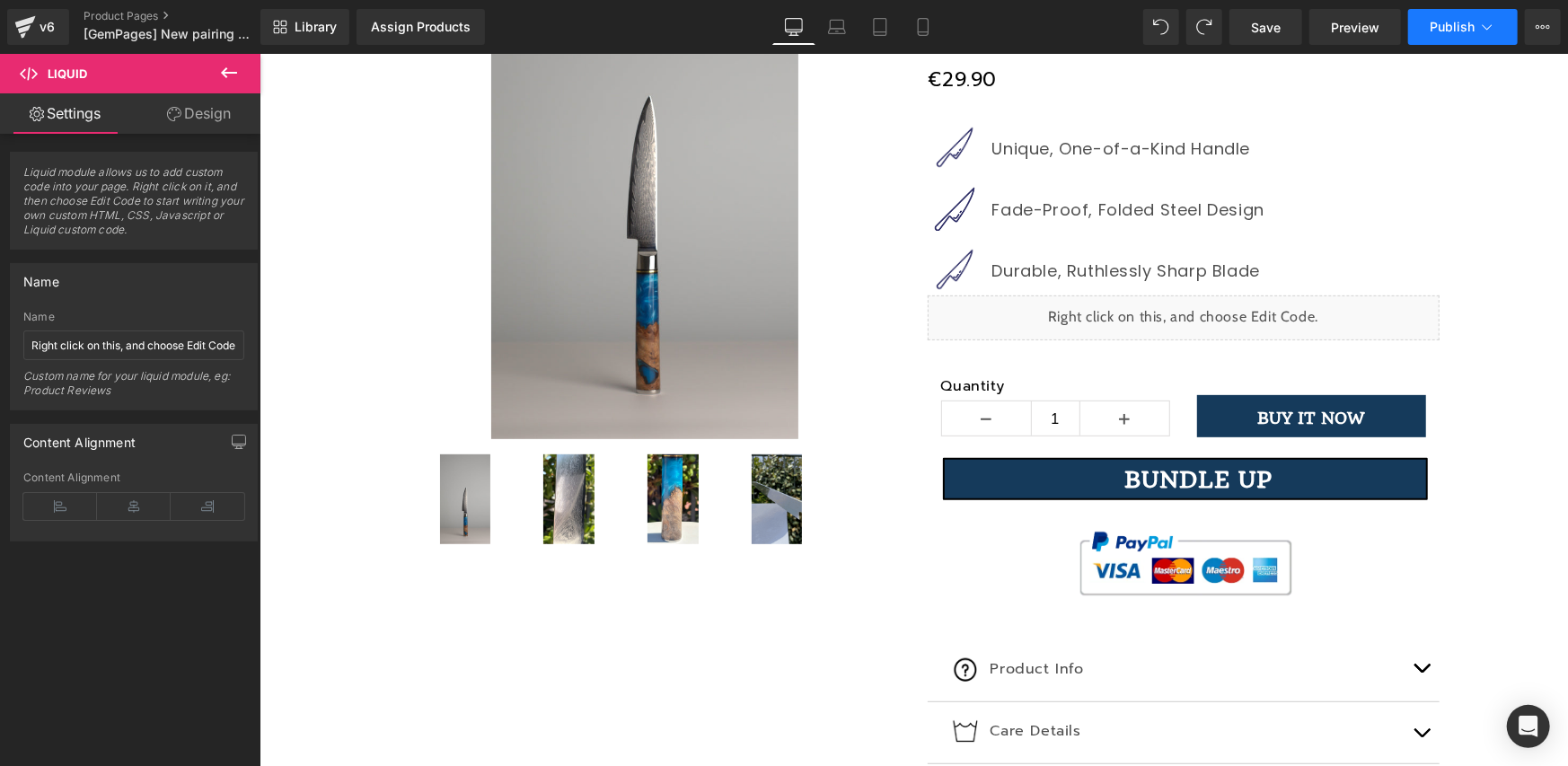
click at [1433, 31] on span "Publish" at bounding box center [1452, 28] width 45 height 15
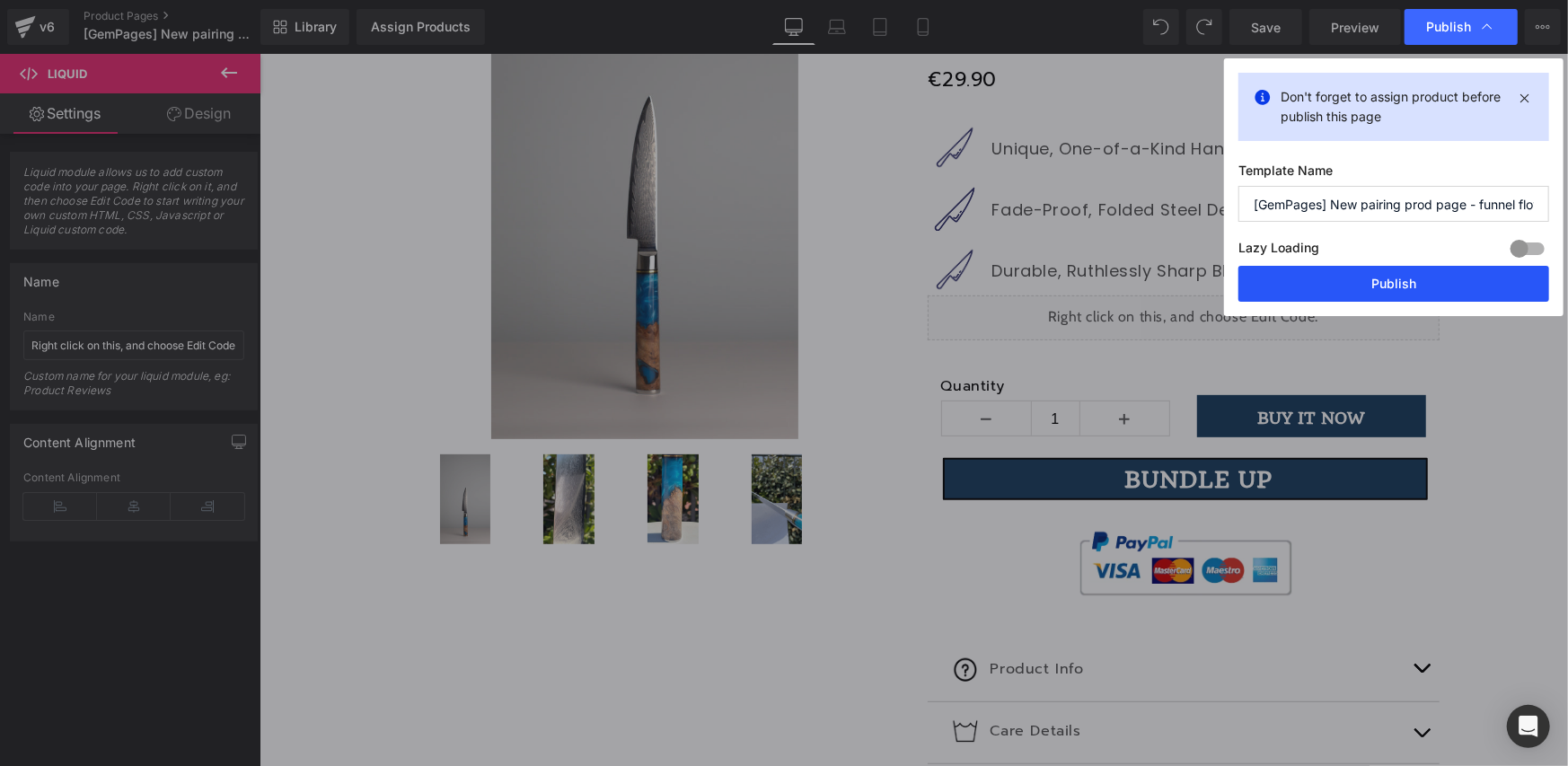
click at [1335, 277] on button "Publish" at bounding box center [1393, 283] width 311 height 36
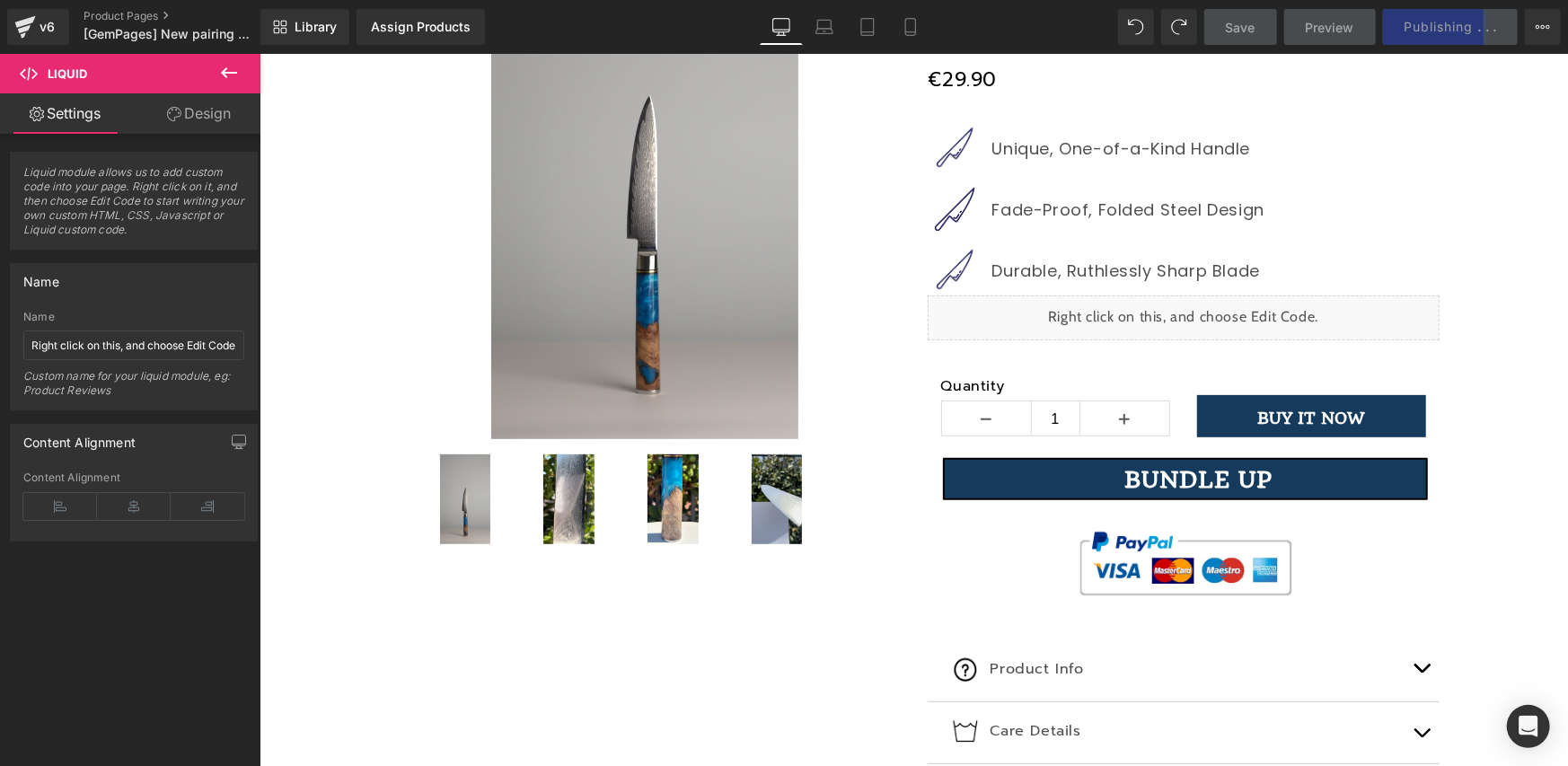
click at [212, 83] on button at bounding box center [228, 73] width 63 height 39
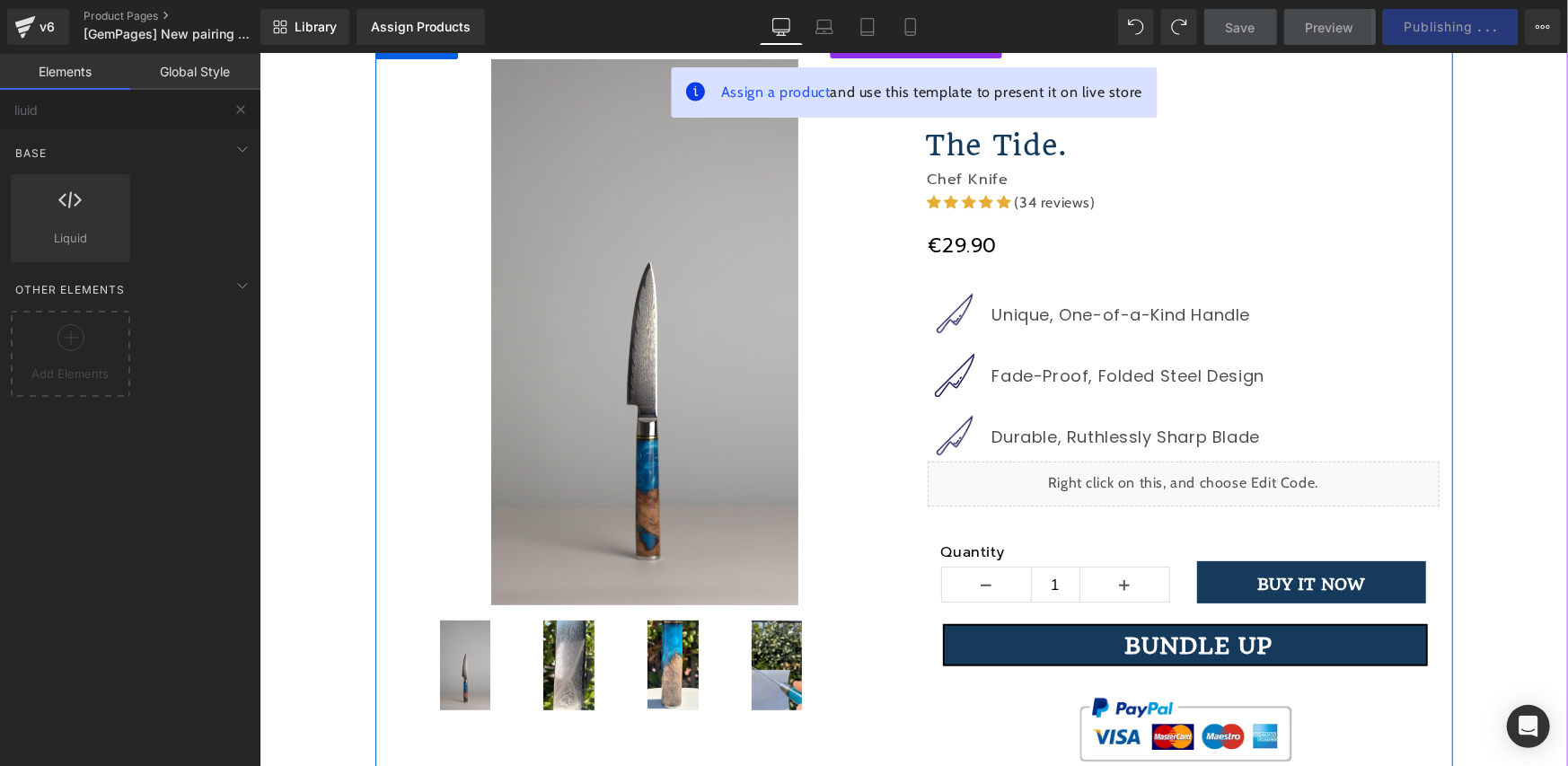
scroll to position [151, 0]
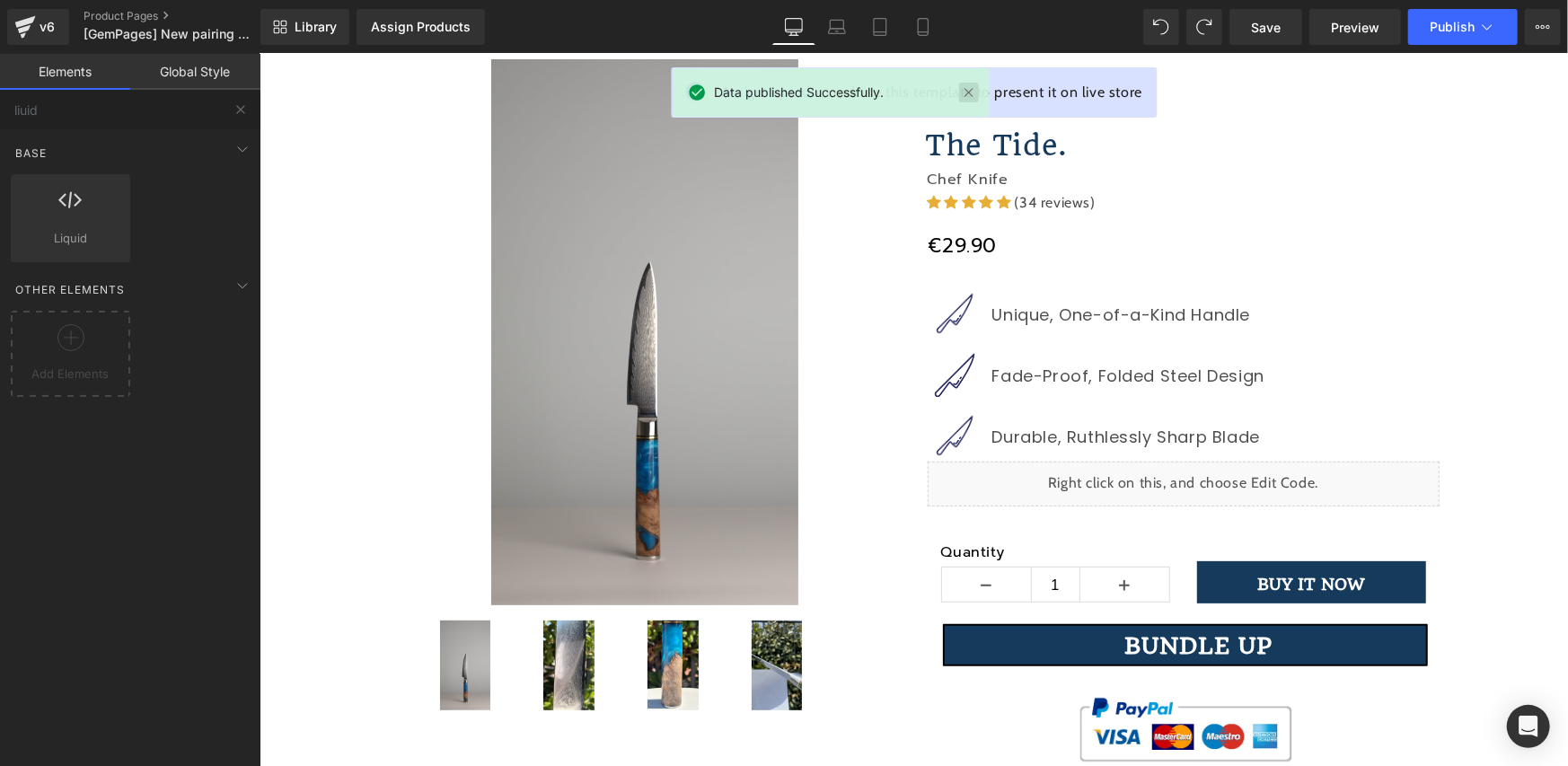
click at [969, 94] on link at bounding box center [969, 93] width 20 height 20
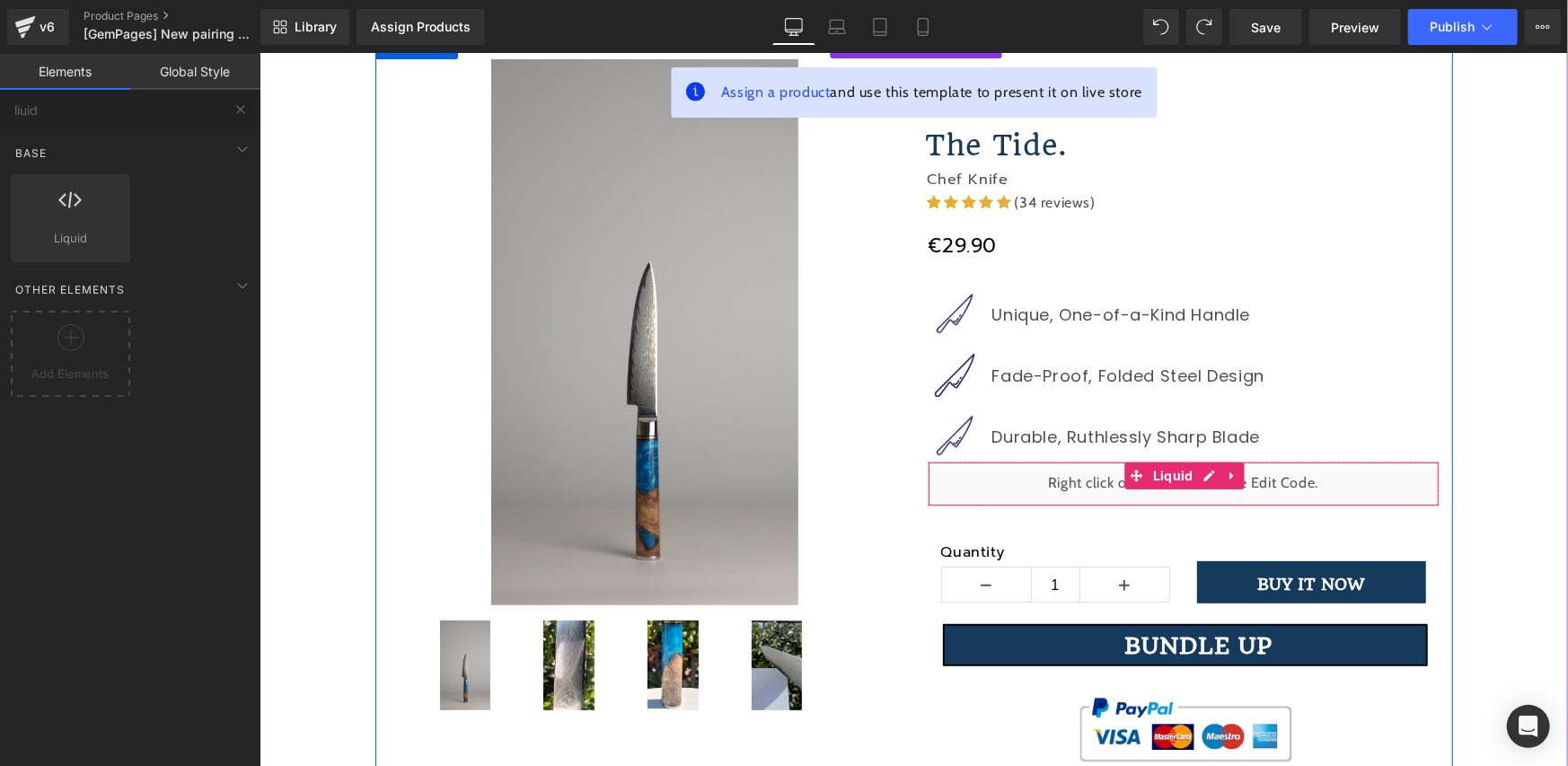
click at [1193, 471] on div "Liquid" at bounding box center [1183, 483] width 512 height 45
